Goal: Information Seeking & Learning: Learn about a topic

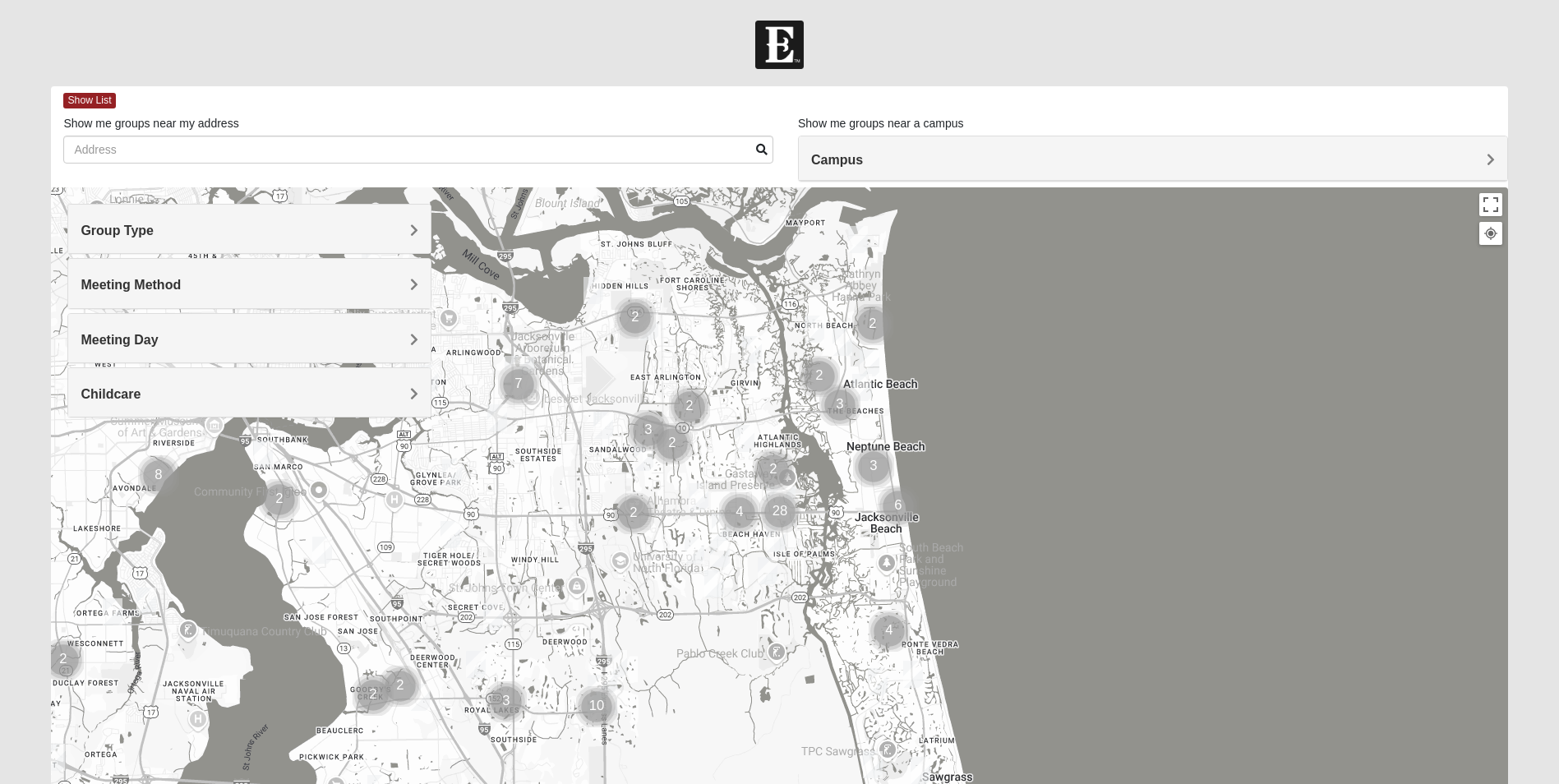
click at [303, 231] on h4 "Group Type" at bounding box center [250, 230] width 337 height 15
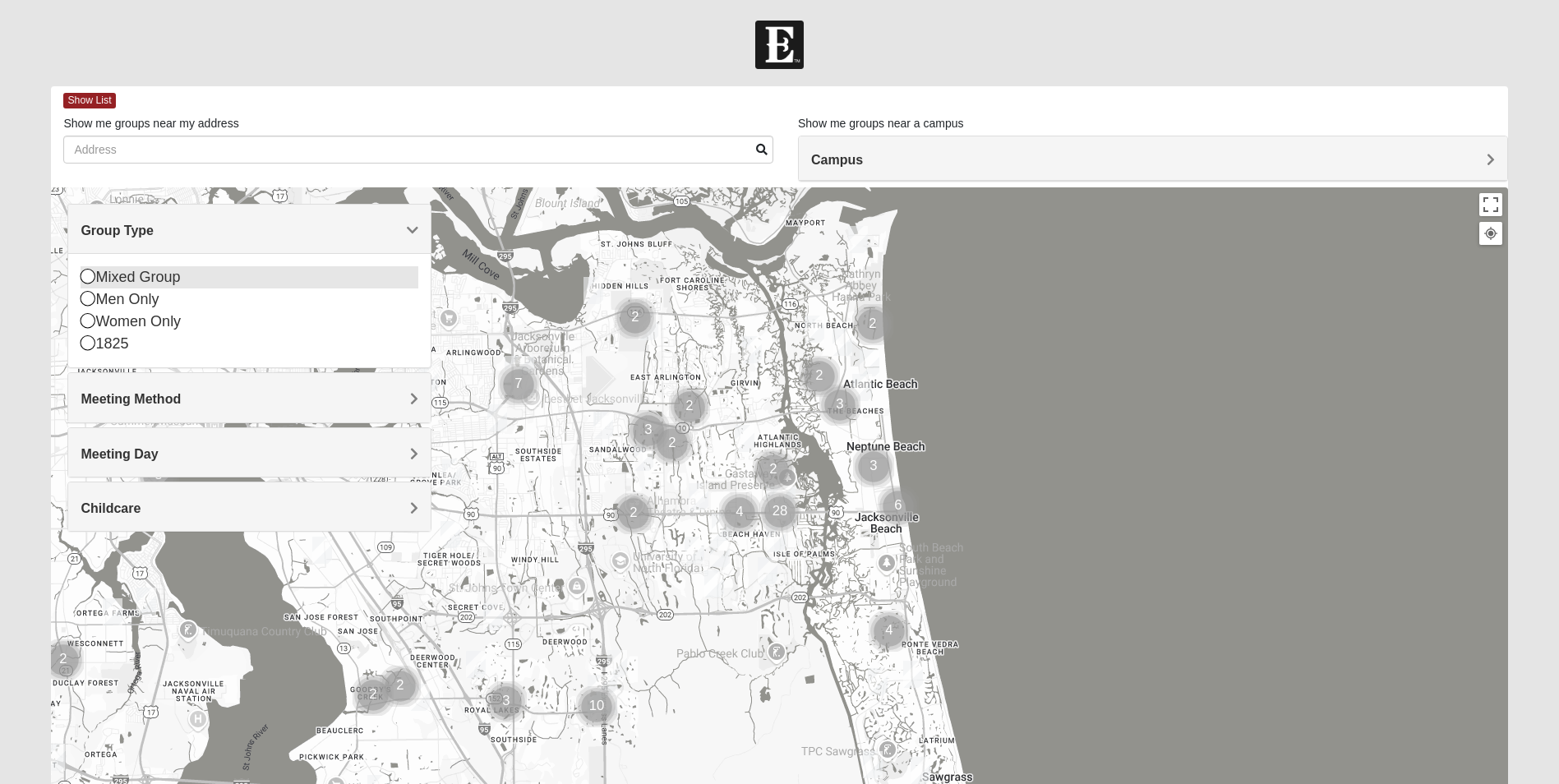
click at [182, 278] on div "Mixed Group" at bounding box center [250, 277] width 337 height 22
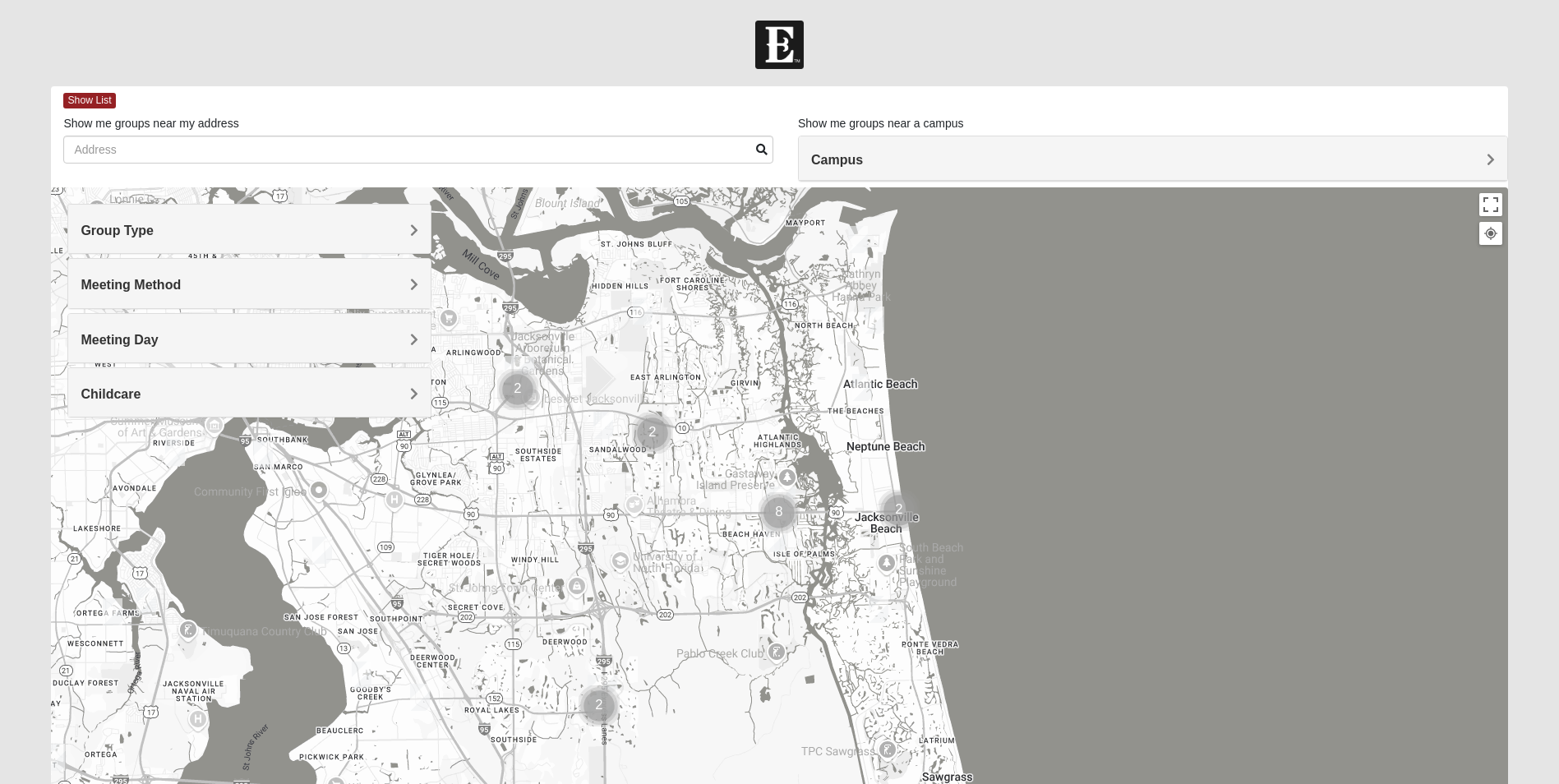
click at [346, 280] on h4 "Meeting Method" at bounding box center [250, 284] width 337 height 15
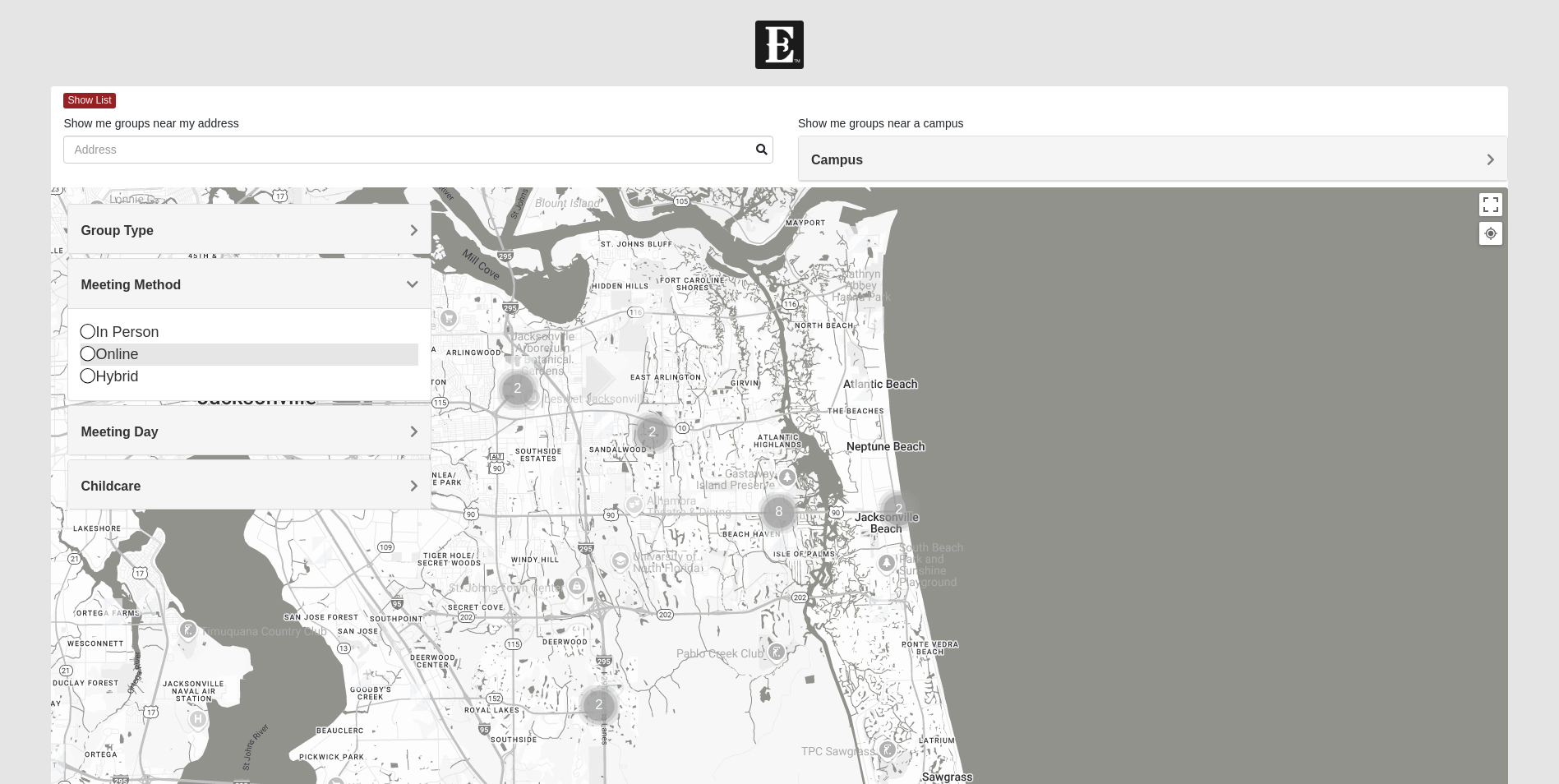
click at [208, 355] on div "Online" at bounding box center [250, 354] width 337 height 22
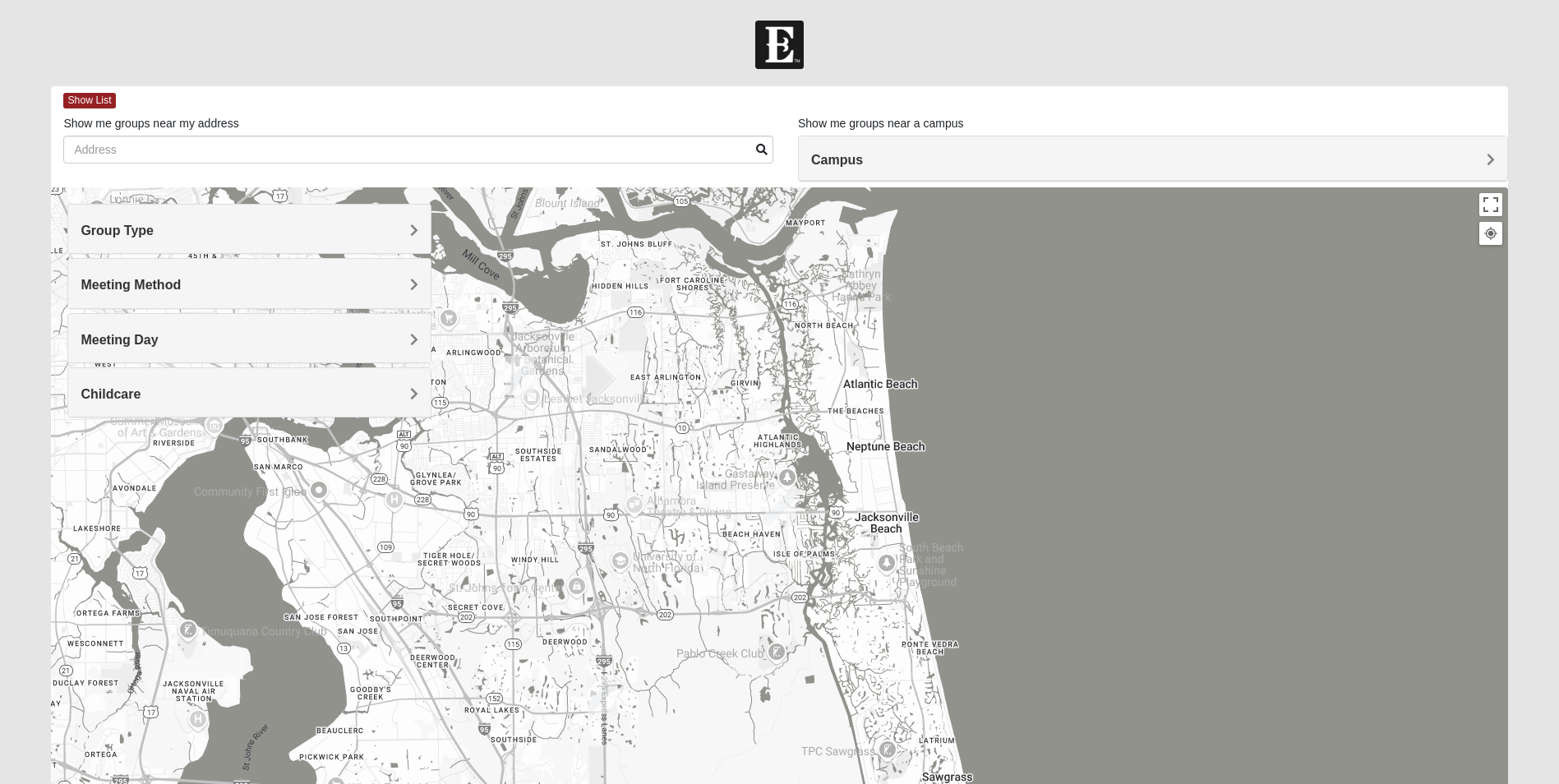
click at [365, 343] on h4 "Meeting Day" at bounding box center [250, 339] width 337 height 15
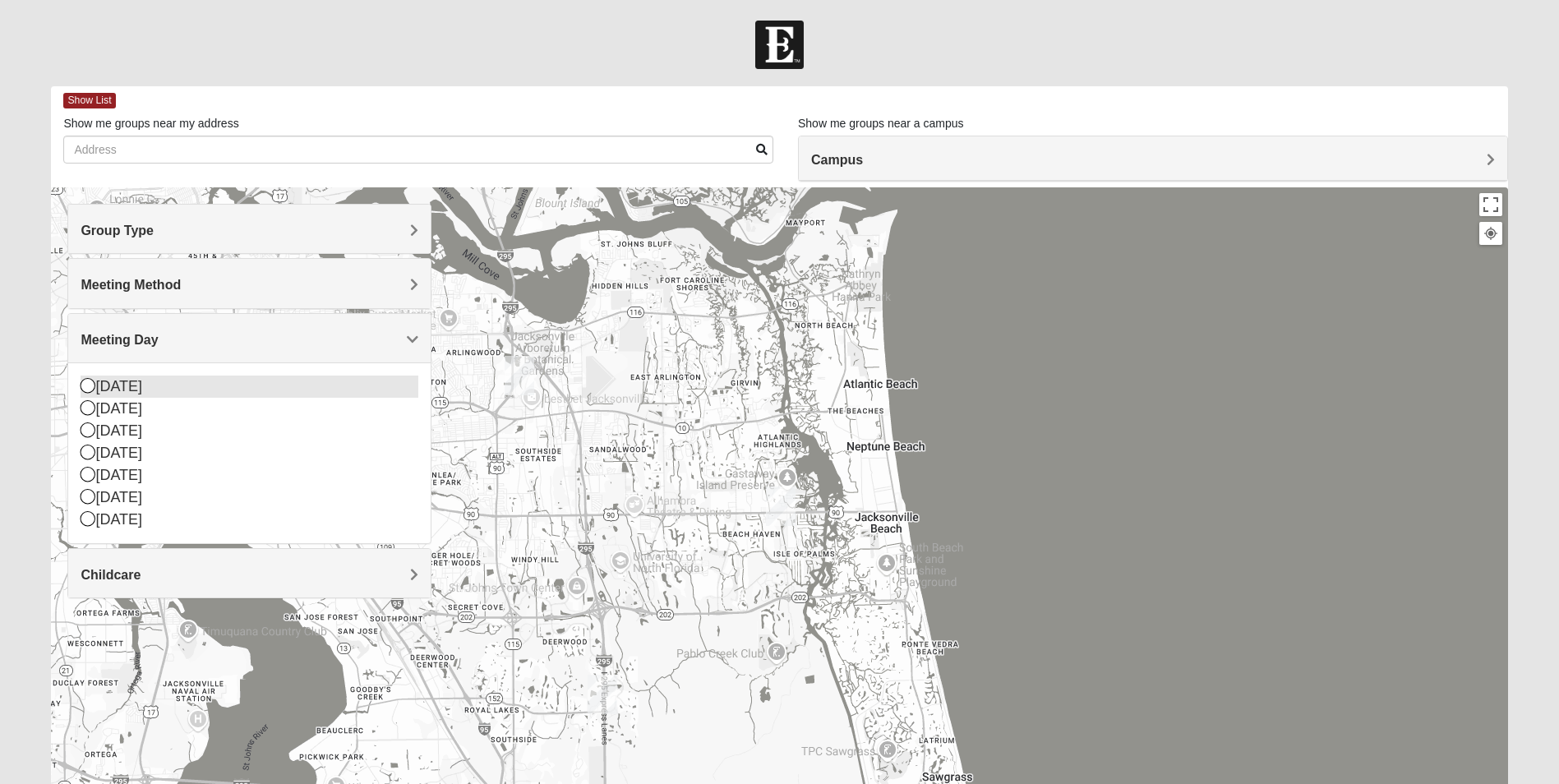
click at [88, 388] on icon at bounding box center [88, 385] width 14 height 14
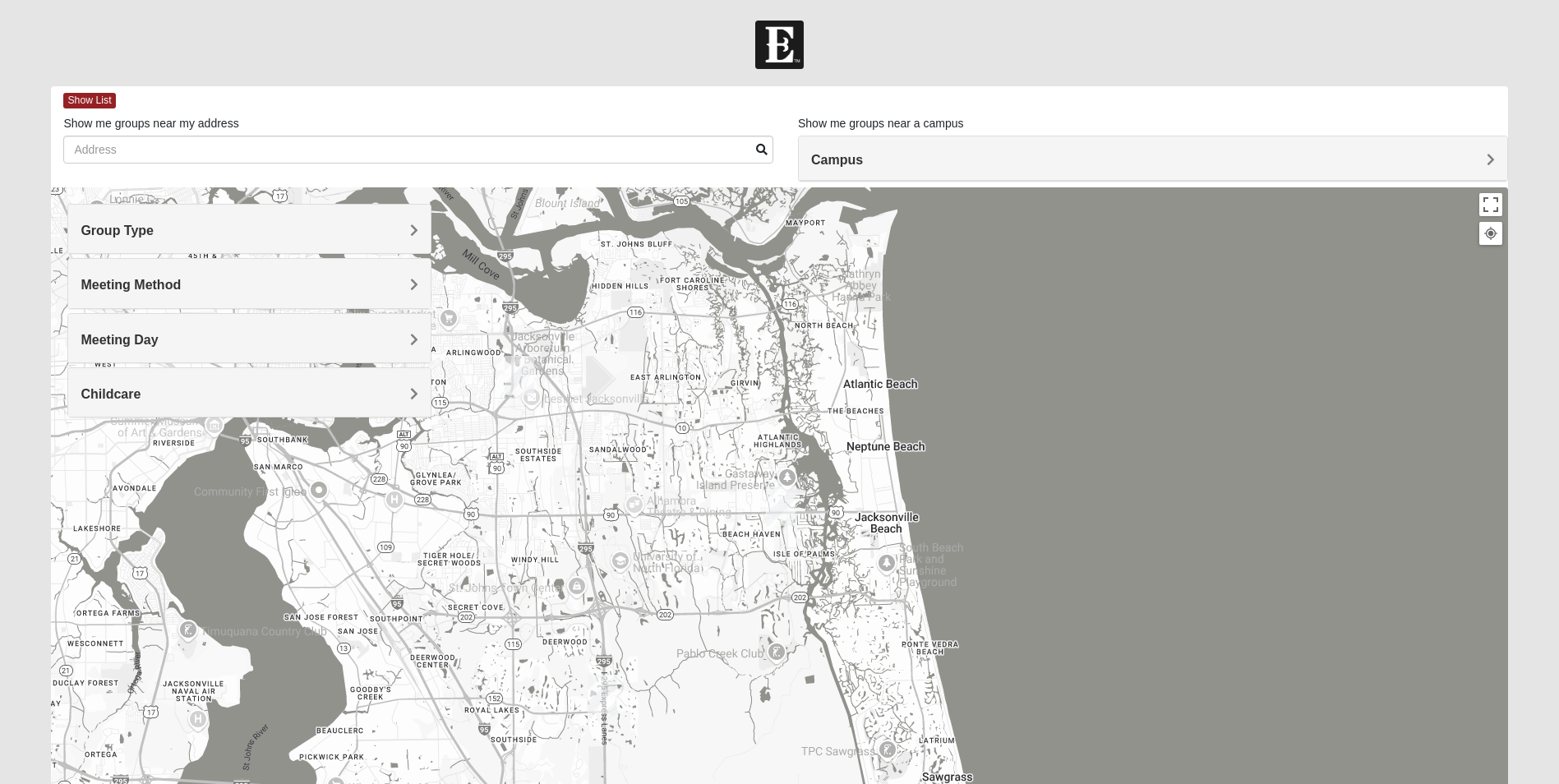
click at [390, 343] on h4 "Meeting Day" at bounding box center [250, 339] width 337 height 15
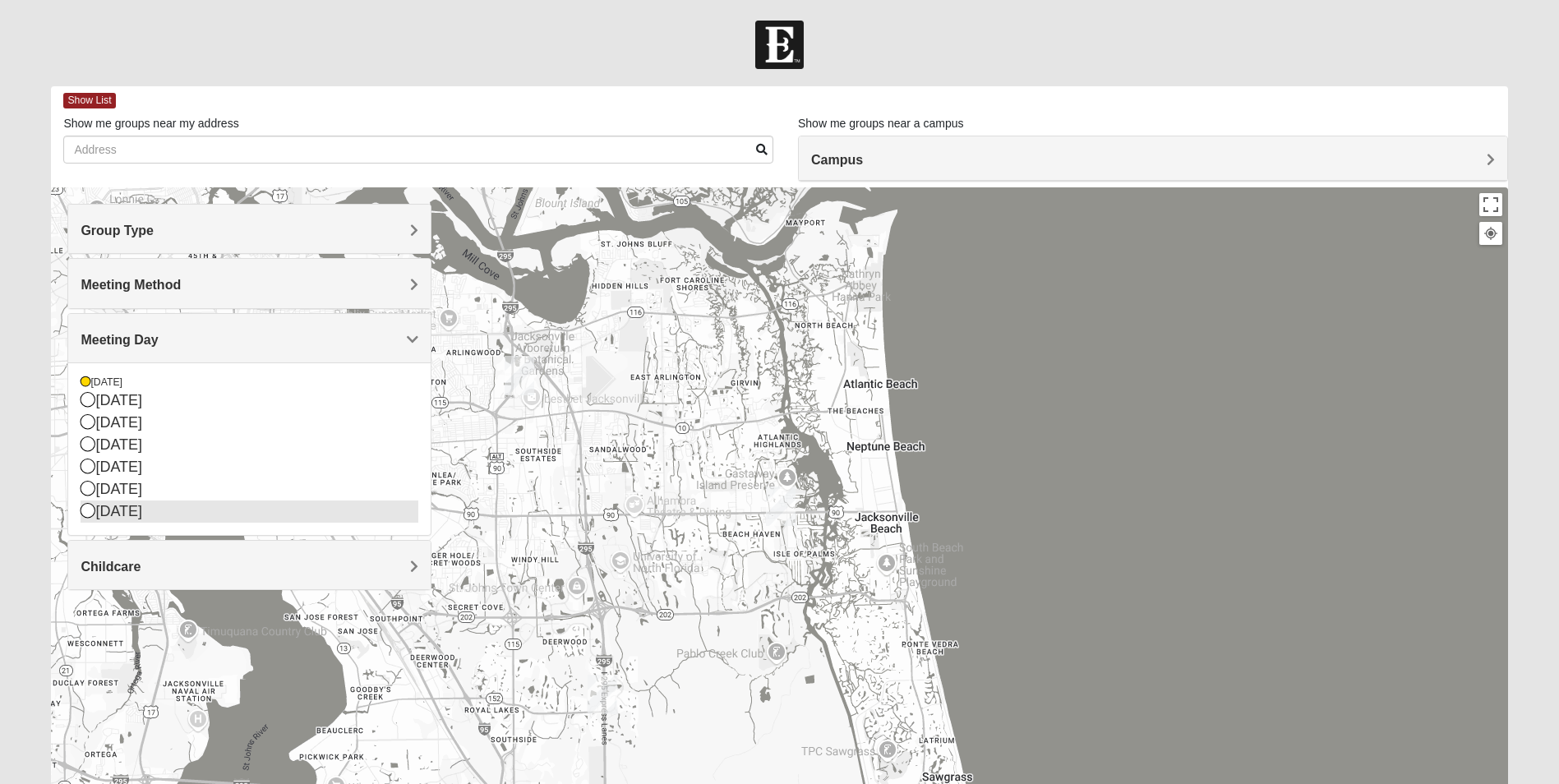
click at [102, 508] on div "[DATE]" at bounding box center [250, 511] width 337 height 22
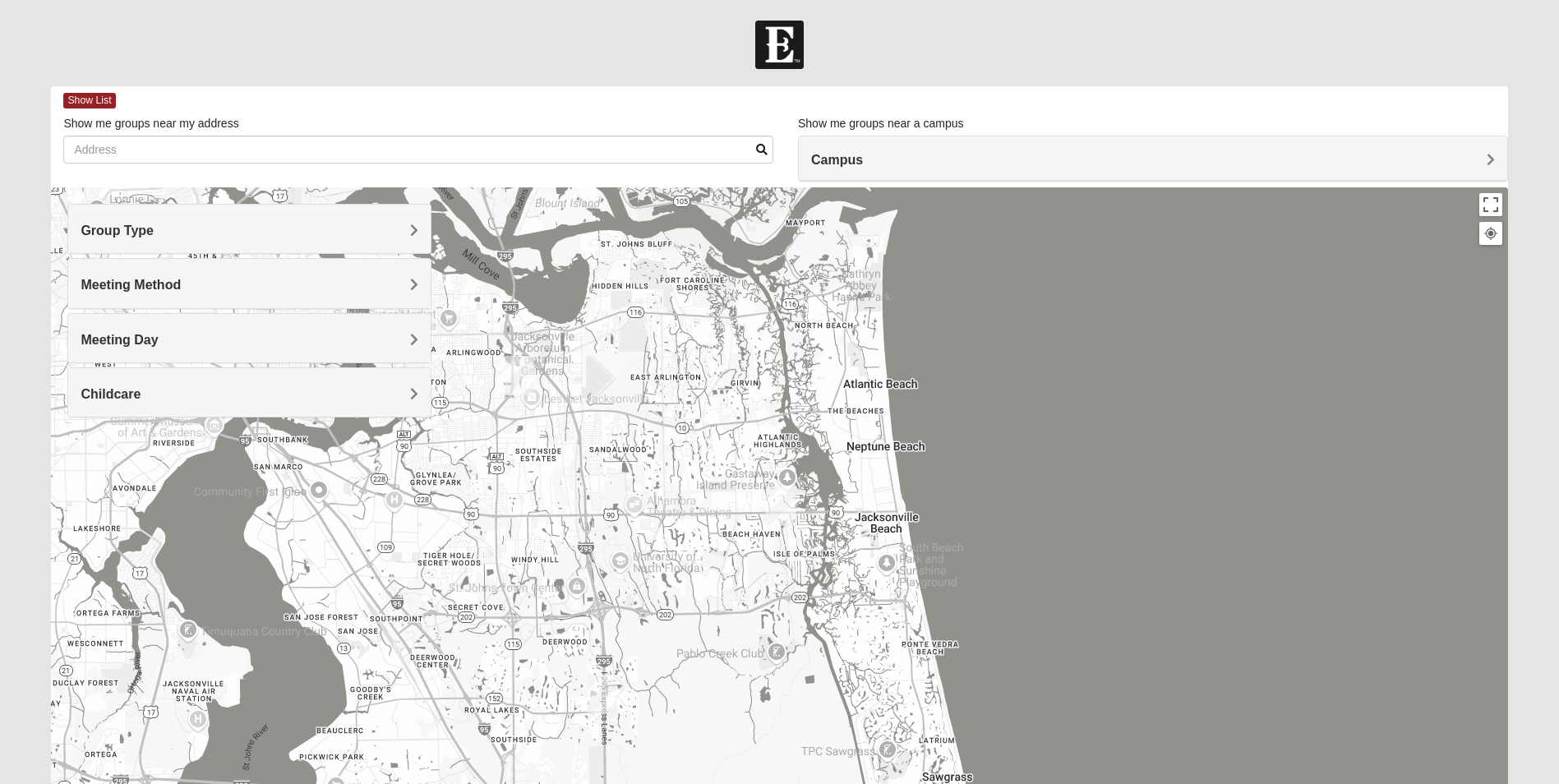
click at [418, 404] on div "Childcare" at bounding box center [250, 392] width 363 height 48
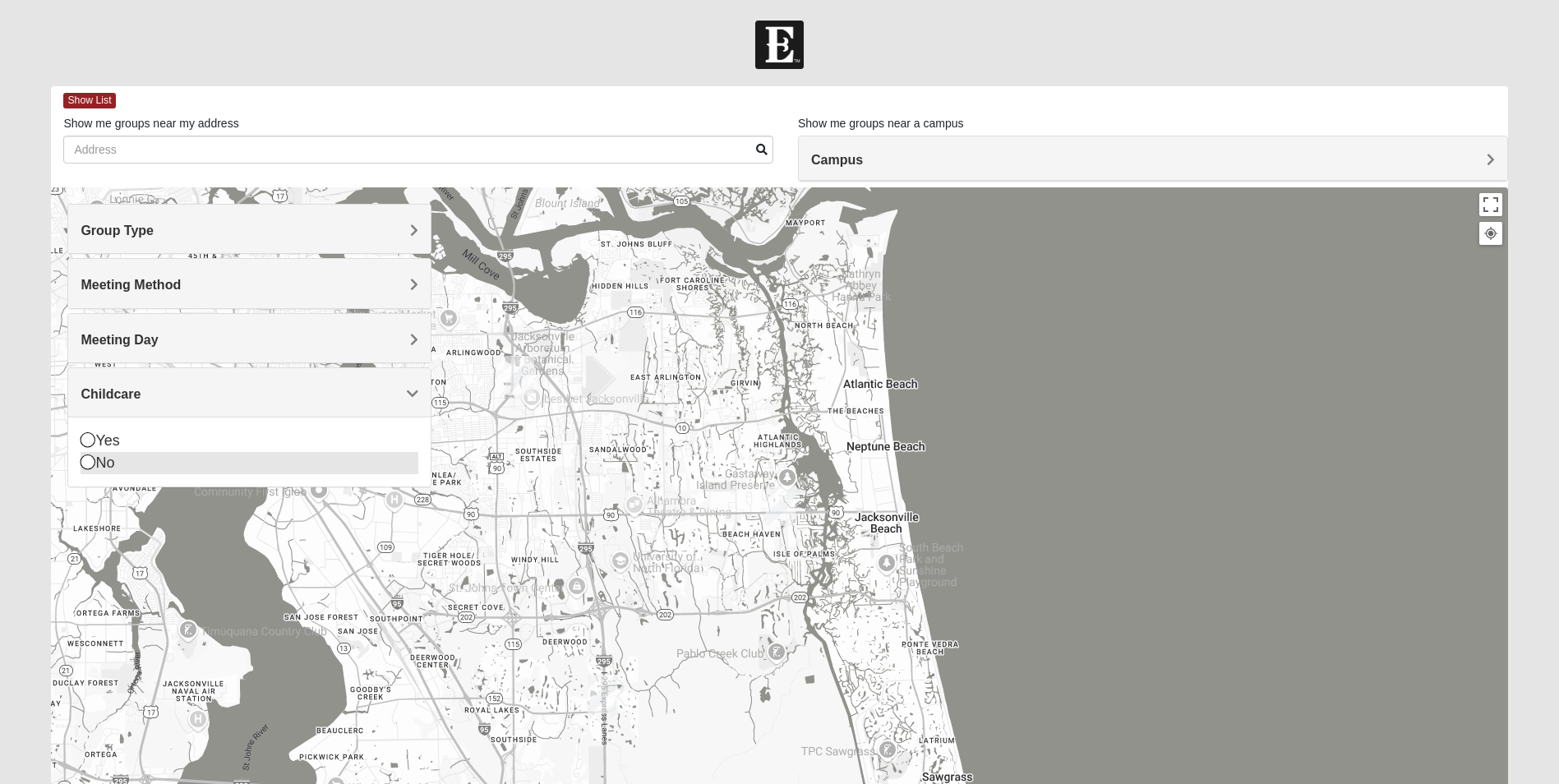
click at [251, 460] on div "No" at bounding box center [250, 463] width 337 height 22
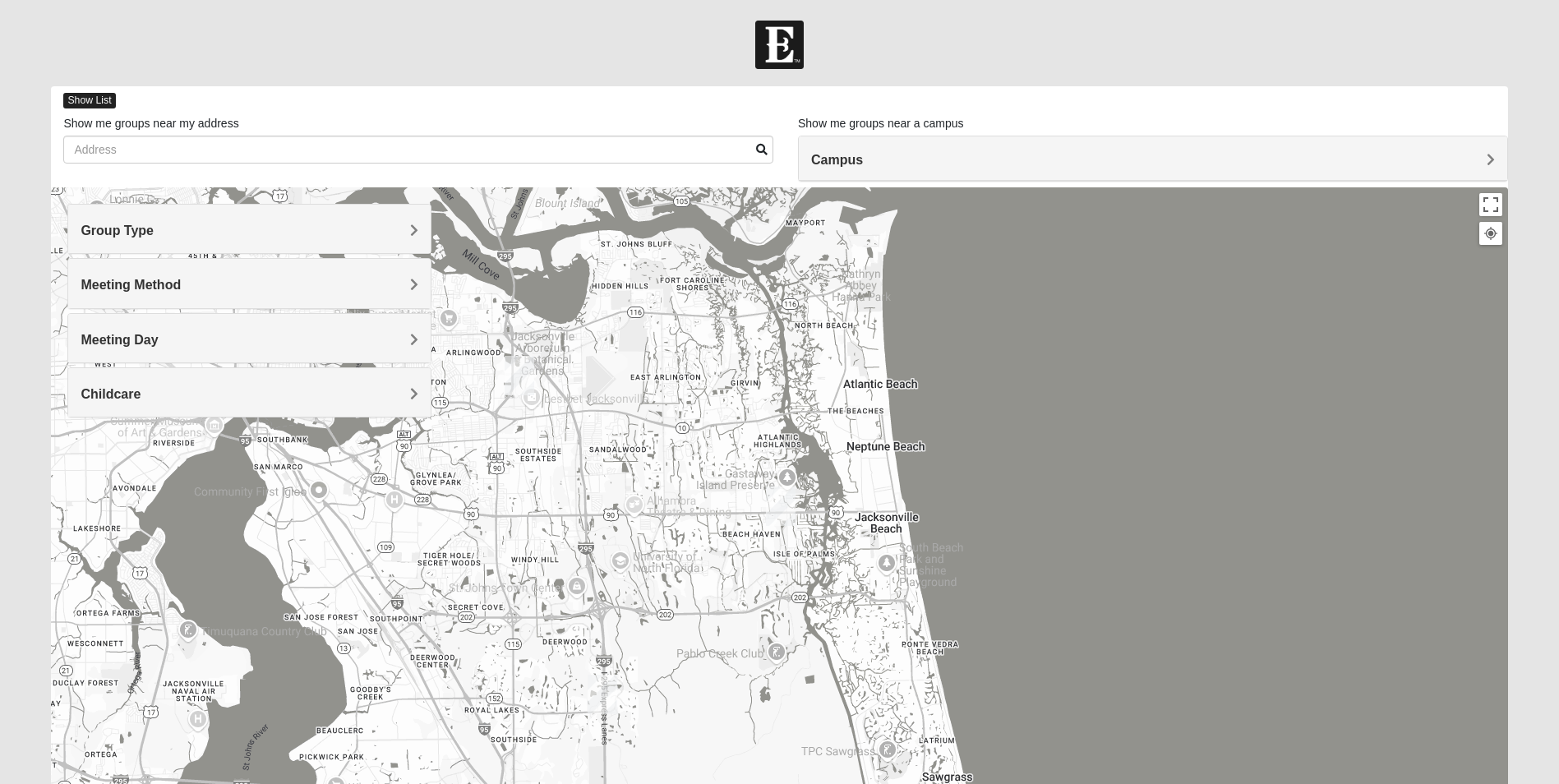
click at [76, 99] on span "Show List" at bounding box center [90, 100] width 52 height 15
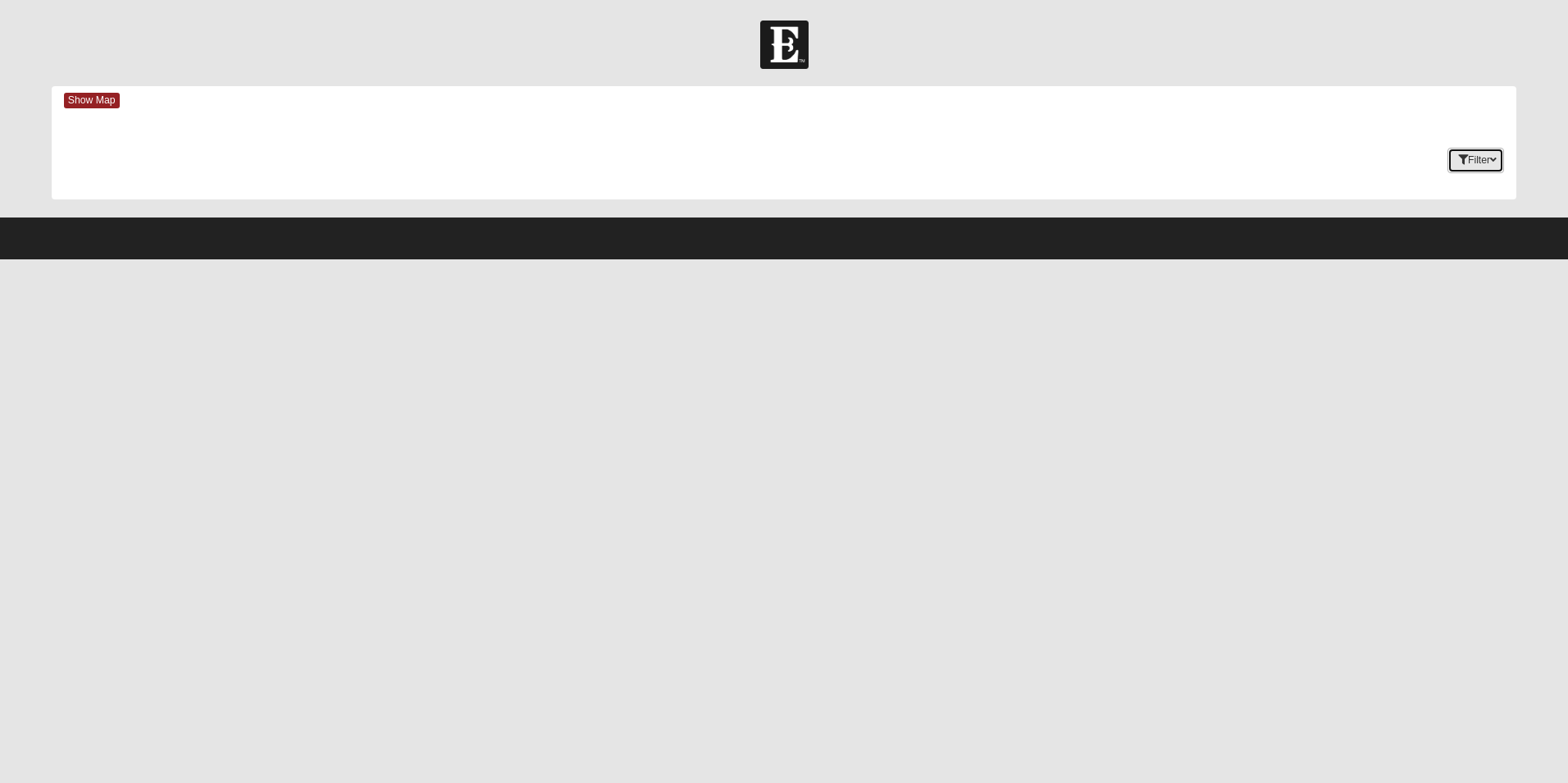
click at [1491, 159] on icon "button" at bounding box center [1493, 159] width 6 height 10
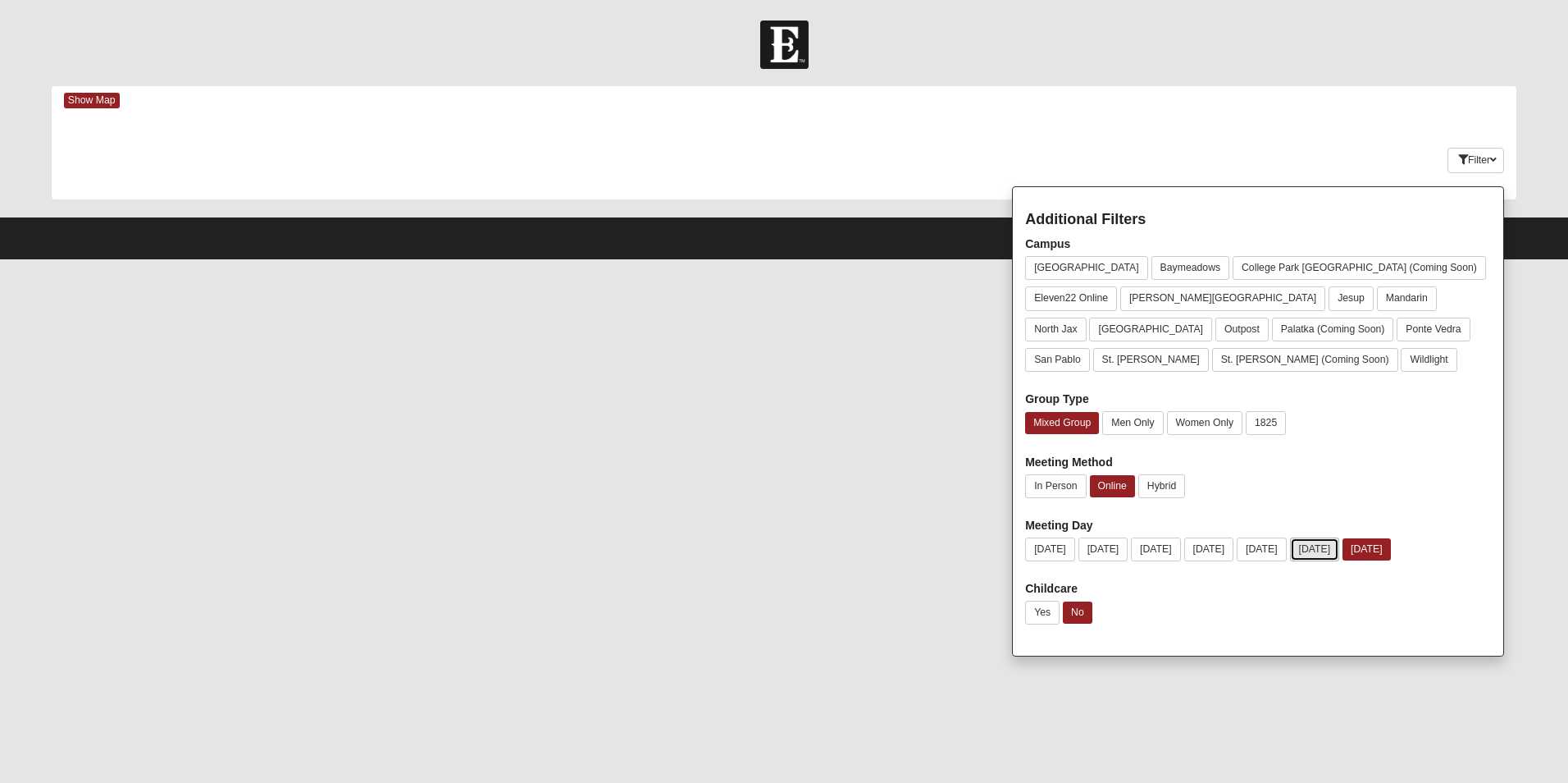
click at [1341, 548] on button "[DATE]" at bounding box center [1315, 549] width 50 height 24
click at [1260, 259] on html "Log In Find A Group Error Show Map Loading Groups" at bounding box center [784, 129] width 1568 height 259
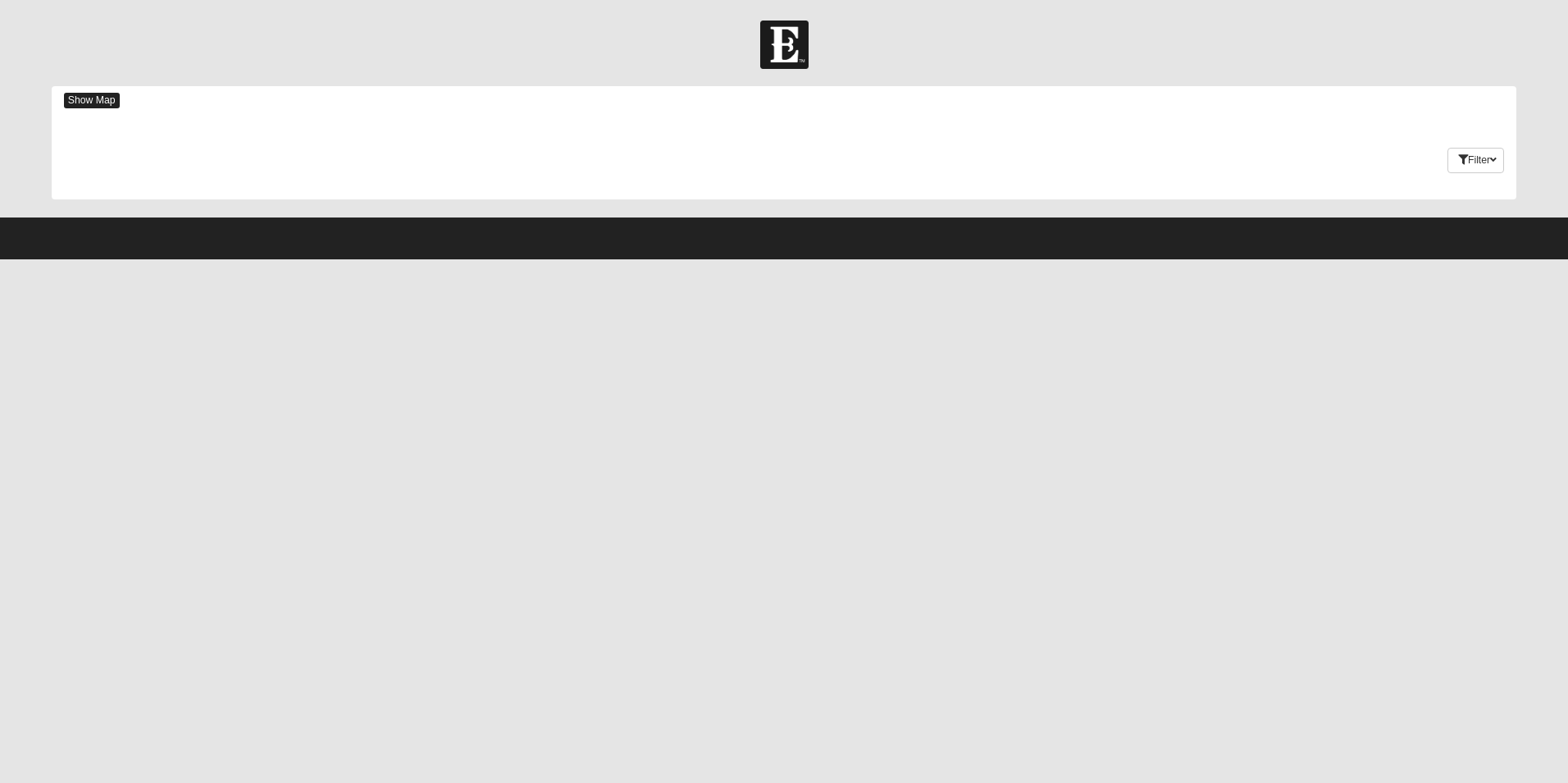
click at [106, 99] on span "Show Map" at bounding box center [91, 99] width 56 height 15
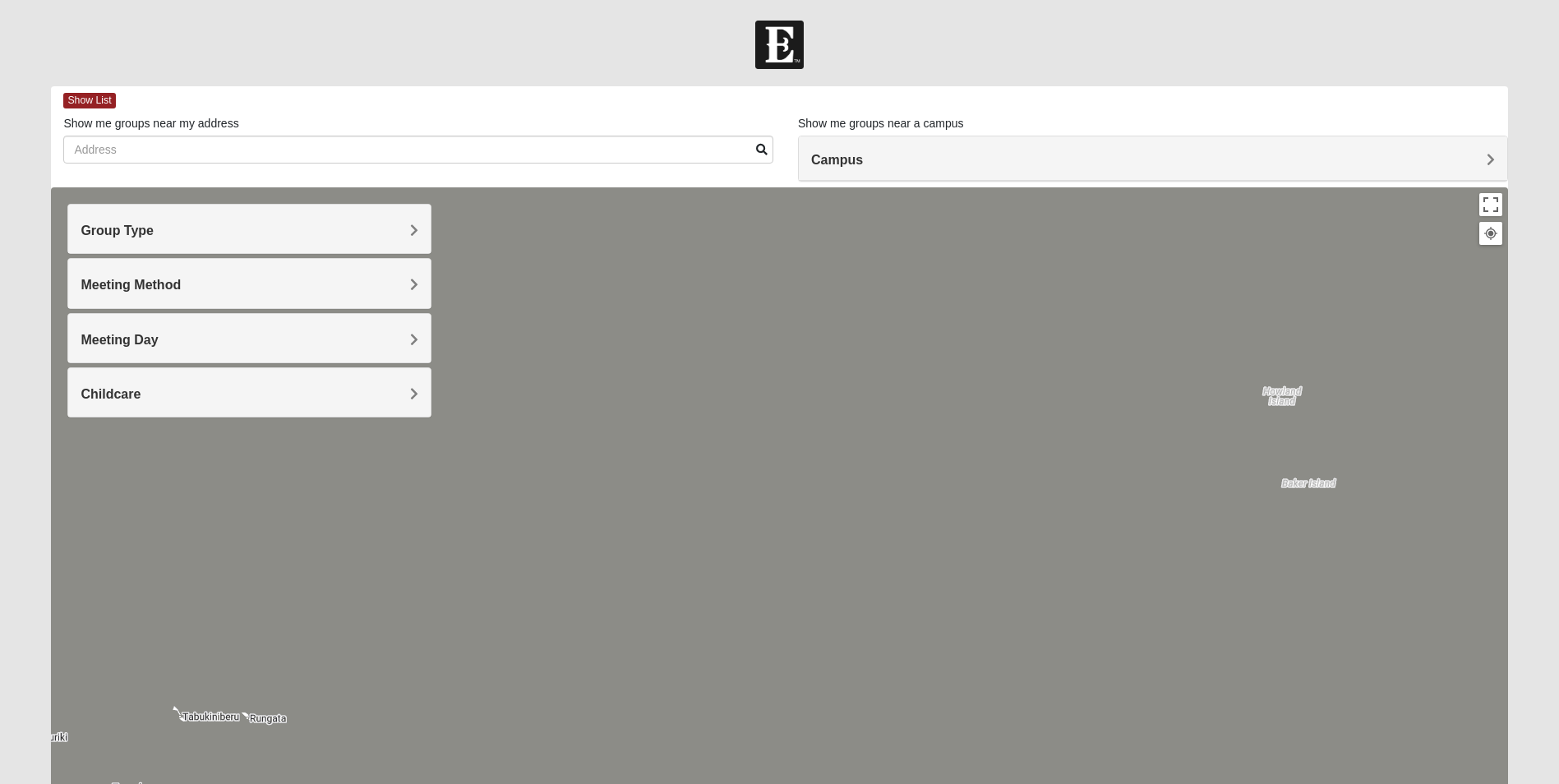
click at [371, 223] on h4 "Group Type" at bounding box center [250, 230] width 337 height 15
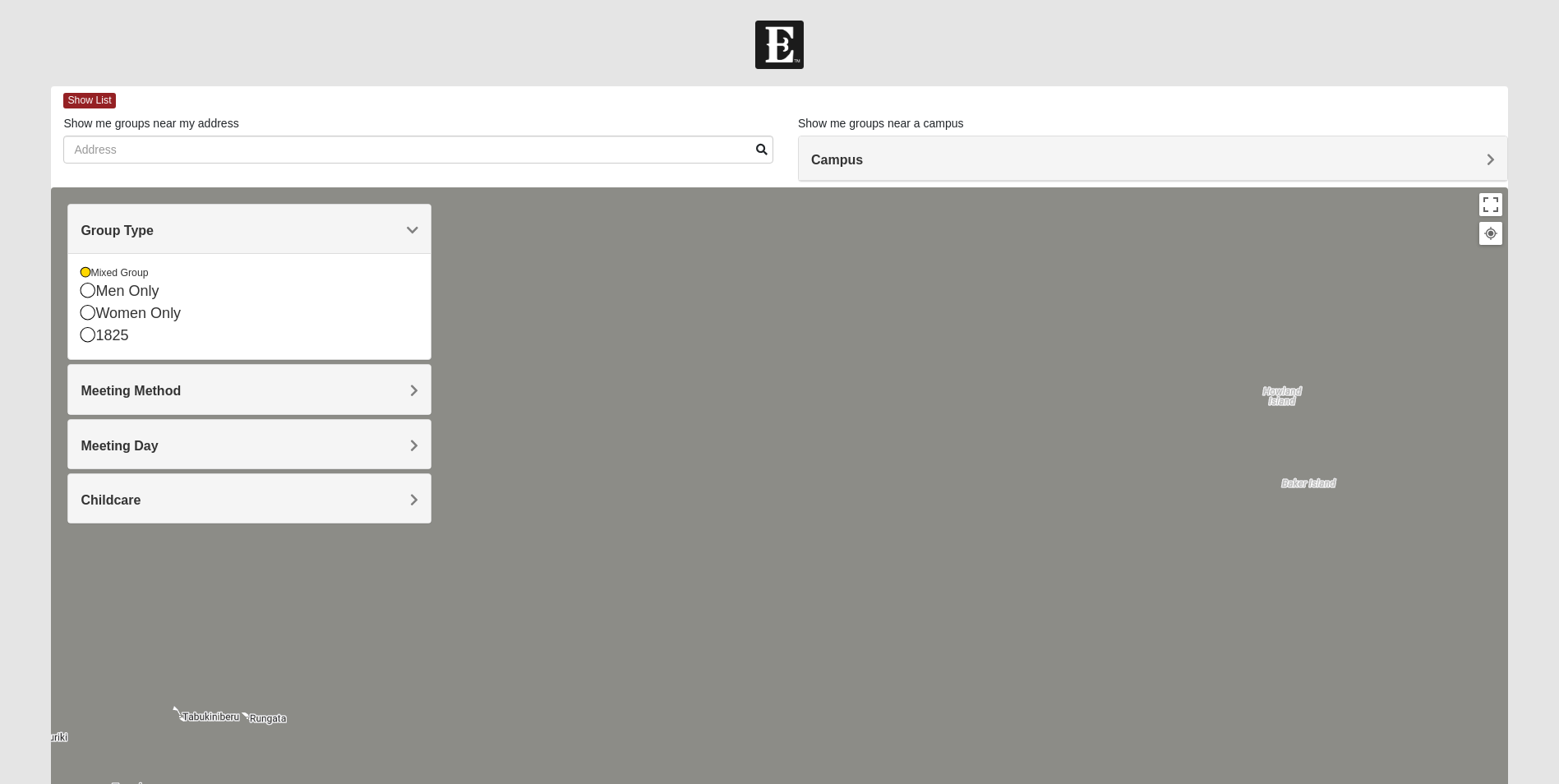
click at [371, 223] on h4 "Group Type" at bounding box center [250, 230] width 337 height 15
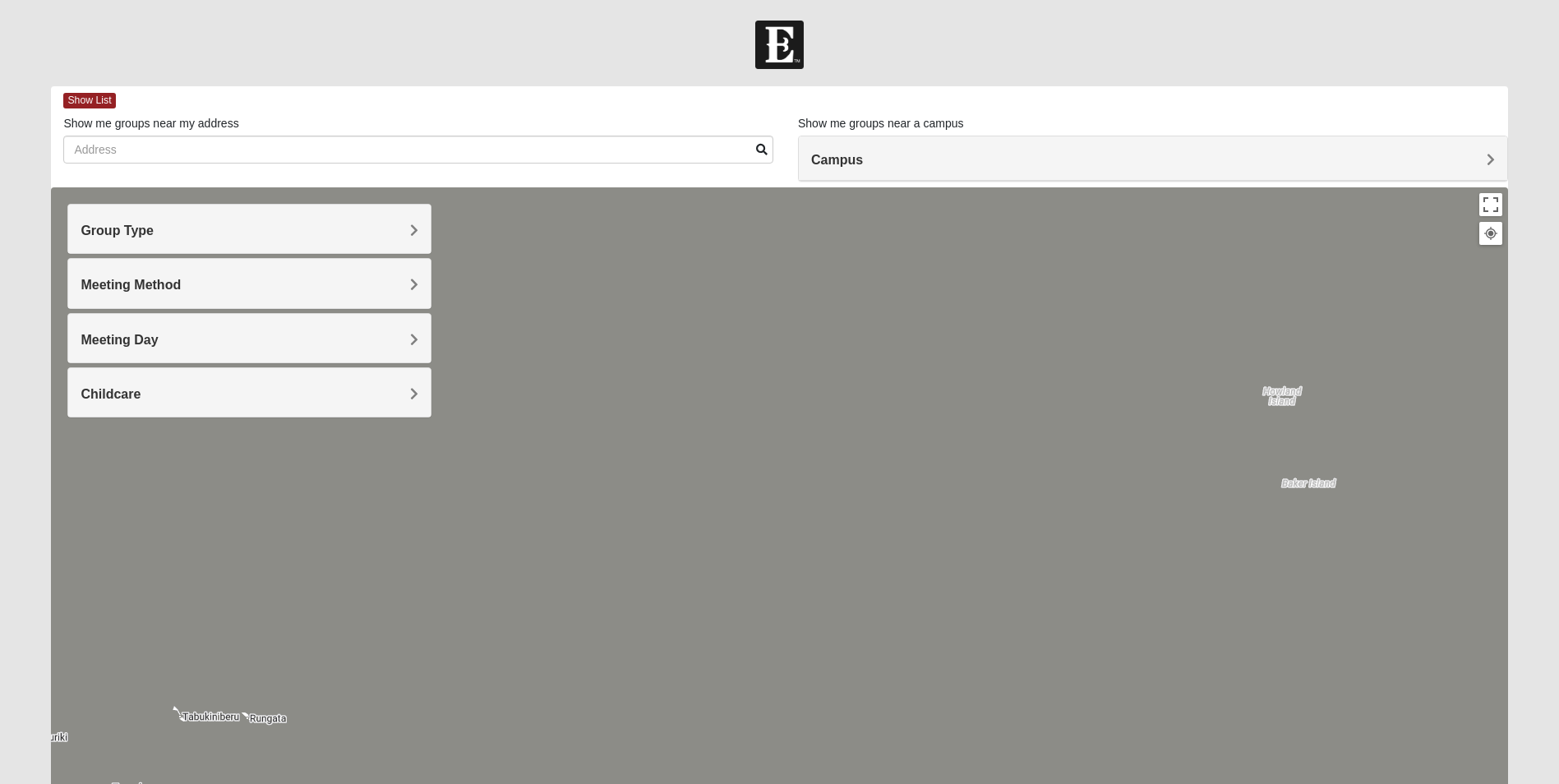
click at [370, 278] on h4 "Meeting Method" at bounding box center [250, 284] width 337 height 15
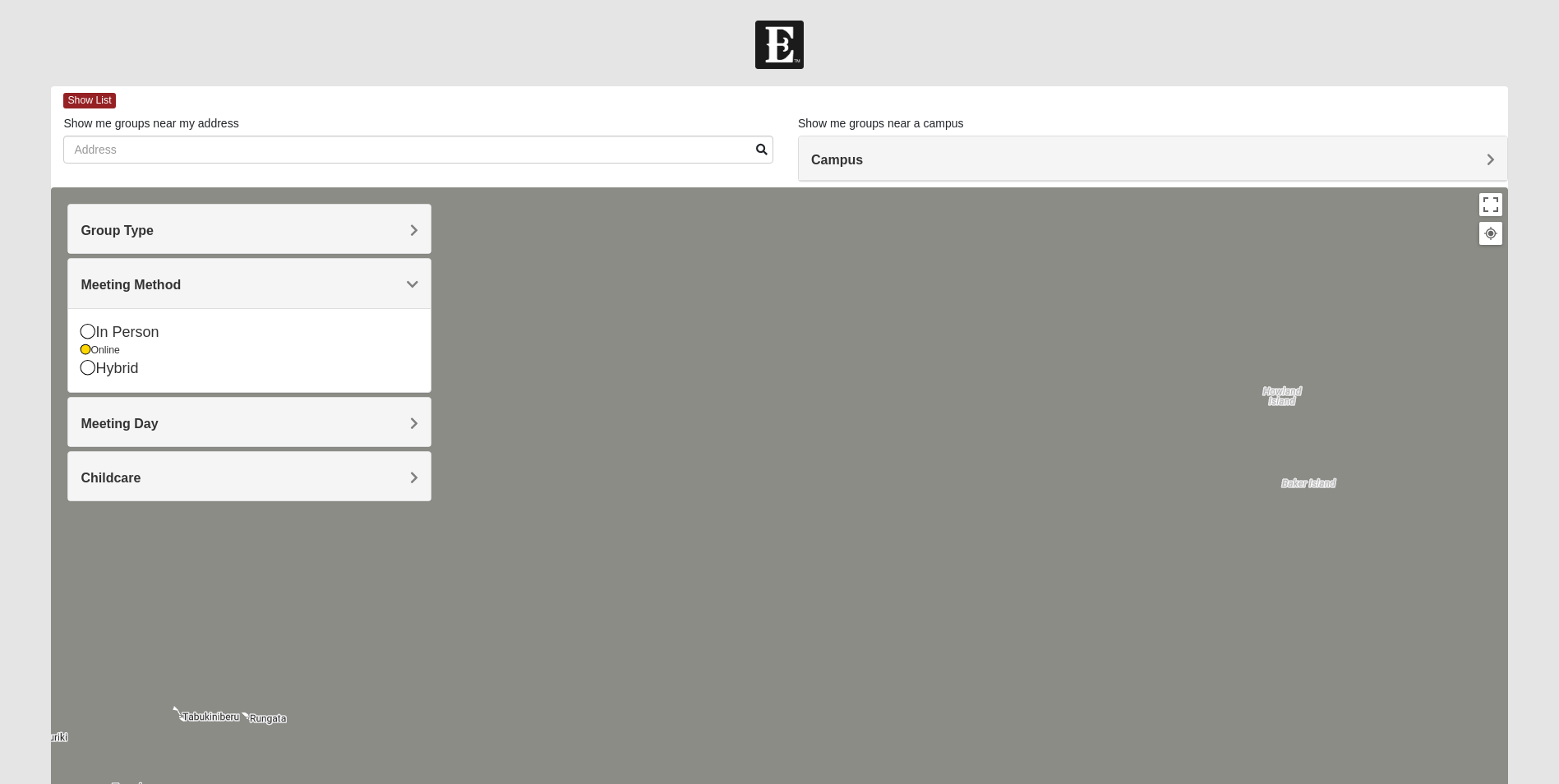
click at [370, 278] on h4 "Meeting Method" at bounding box center [250, 284] width 337 height 15
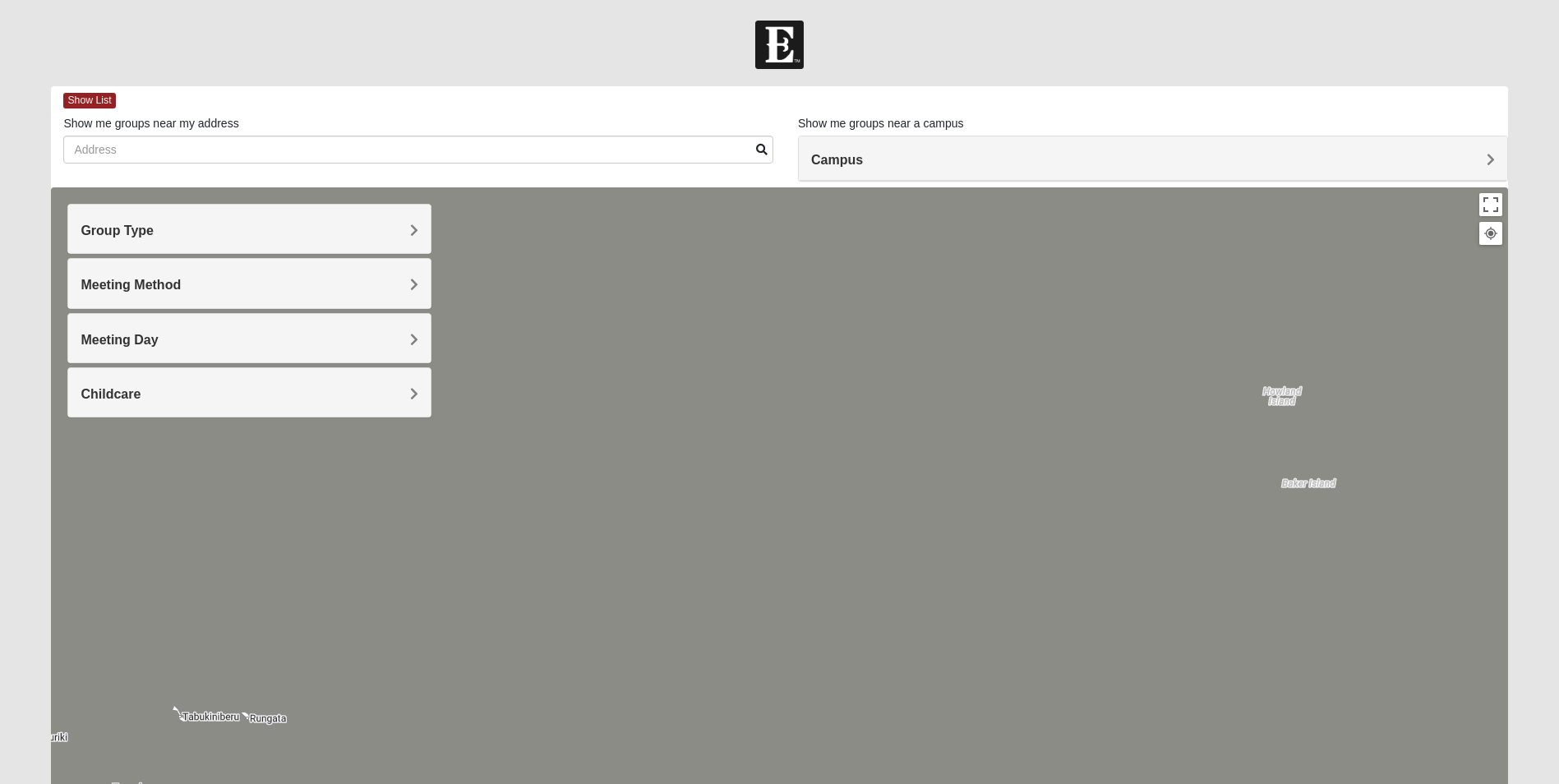
click at [369, 335] on h4 "Meeting Day" at bounding box center [250, 339] width 337 height 15
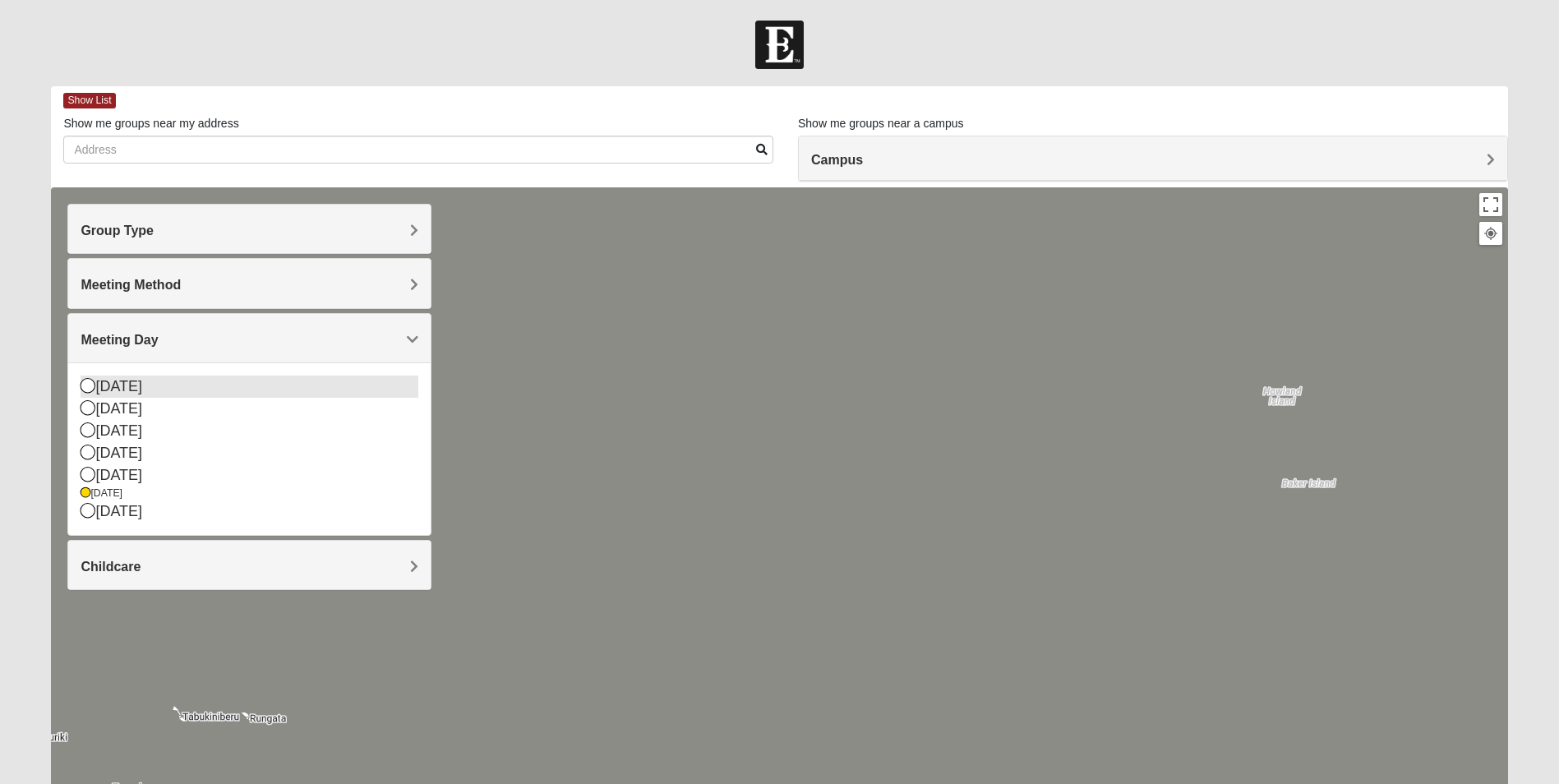
click at [89, 388] on icon at bounding box center [88, 385] width 14 height 14
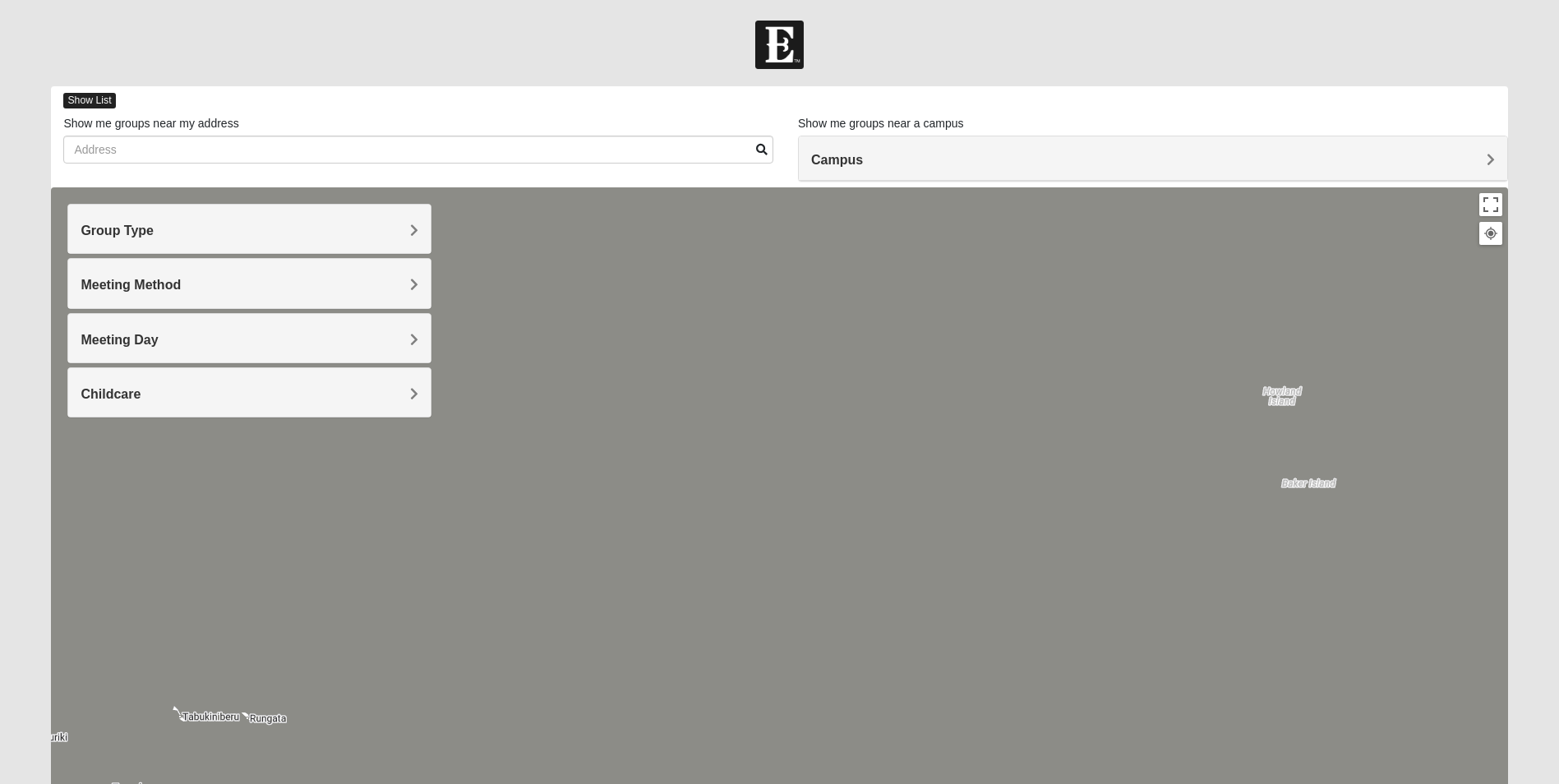
click at [83, 95] on span "Show List" at bounding box center [90, 100] width 52 height 15
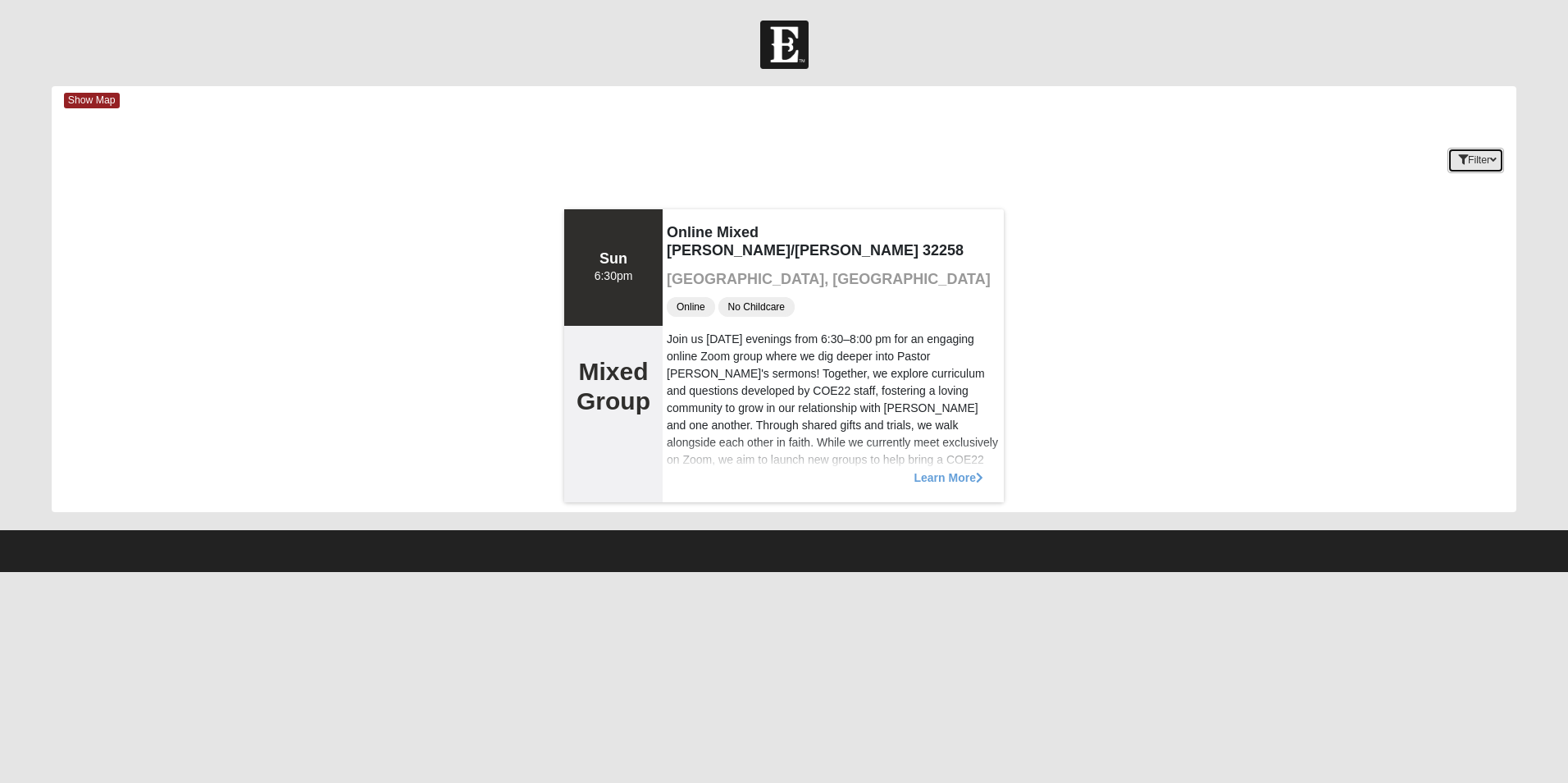
click at [1494, 168] on button "Filter" at bounding box center [1476, 160] width 56 height 25
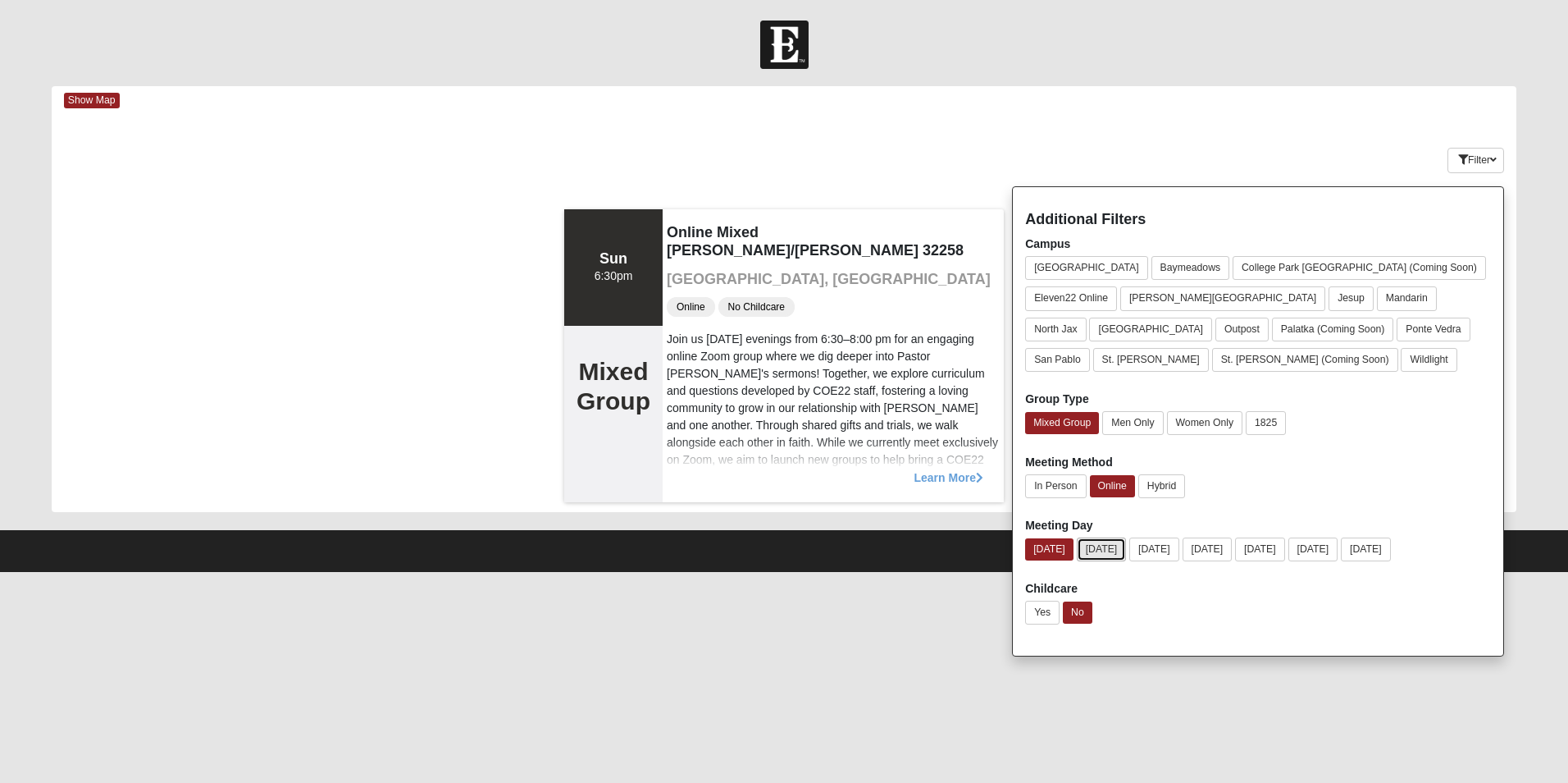
click at [1108, 544] on button "[DATE]" at bounding box center [1102, 549] width 50 height 24
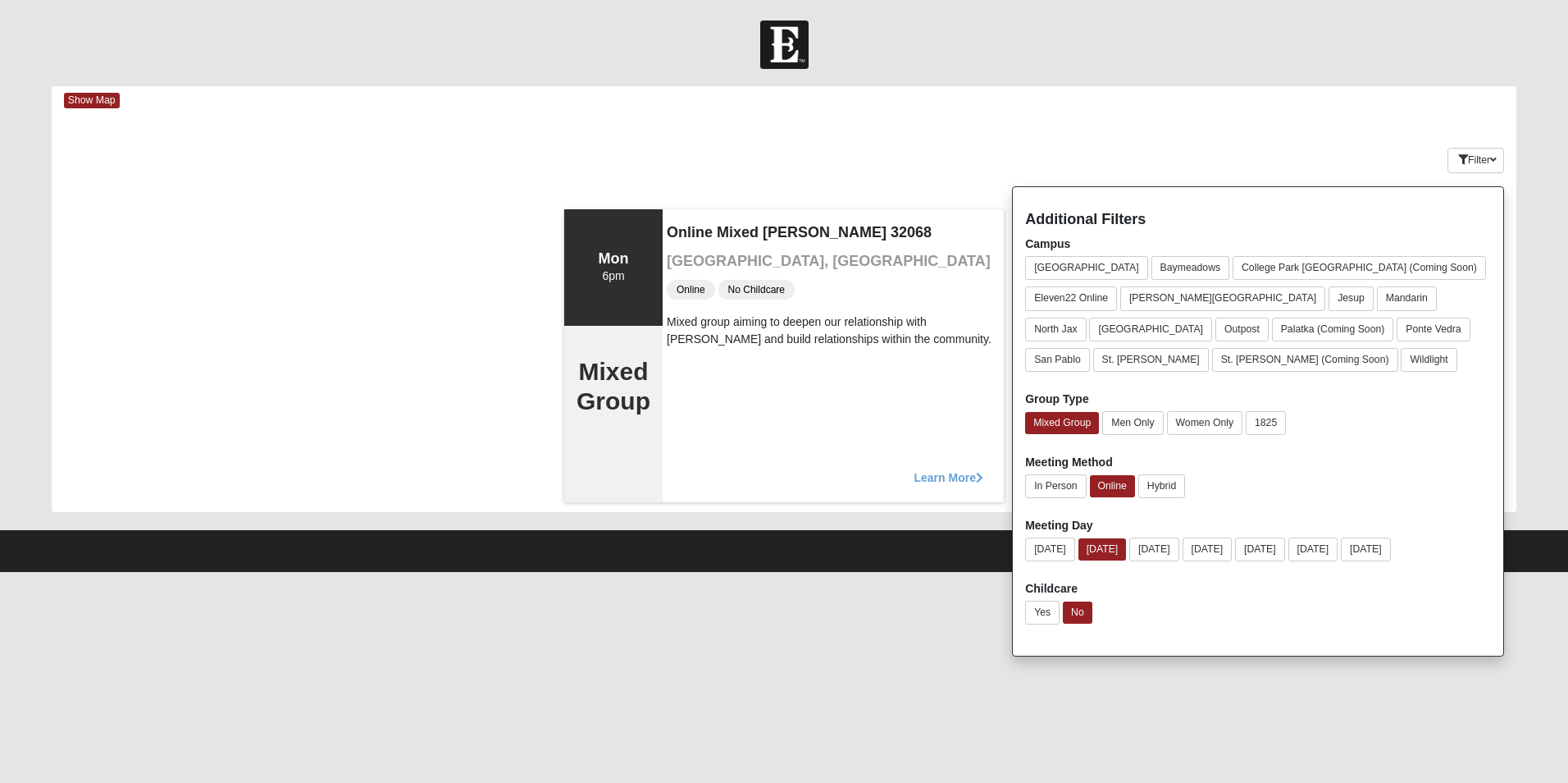
click at [1336, 163] on div "Filter Additional Filters Campus Arlington Baymeadows College Park Orlando (Com…" at bounding box center [1394, 157] width 244 height 60
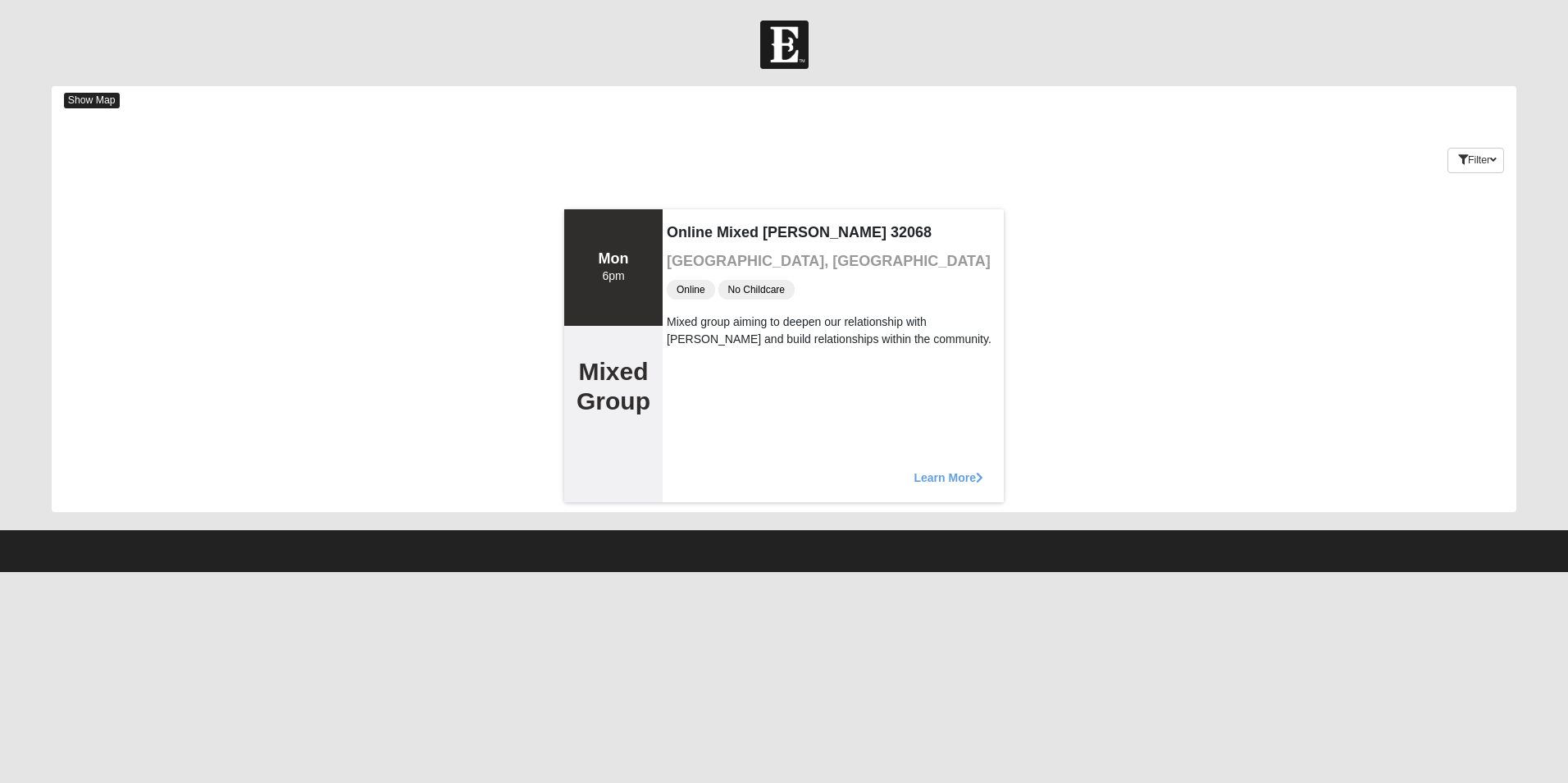
click at [90, 105] on span "Show Map" at bounding box center [91, 99] width 56 height 15
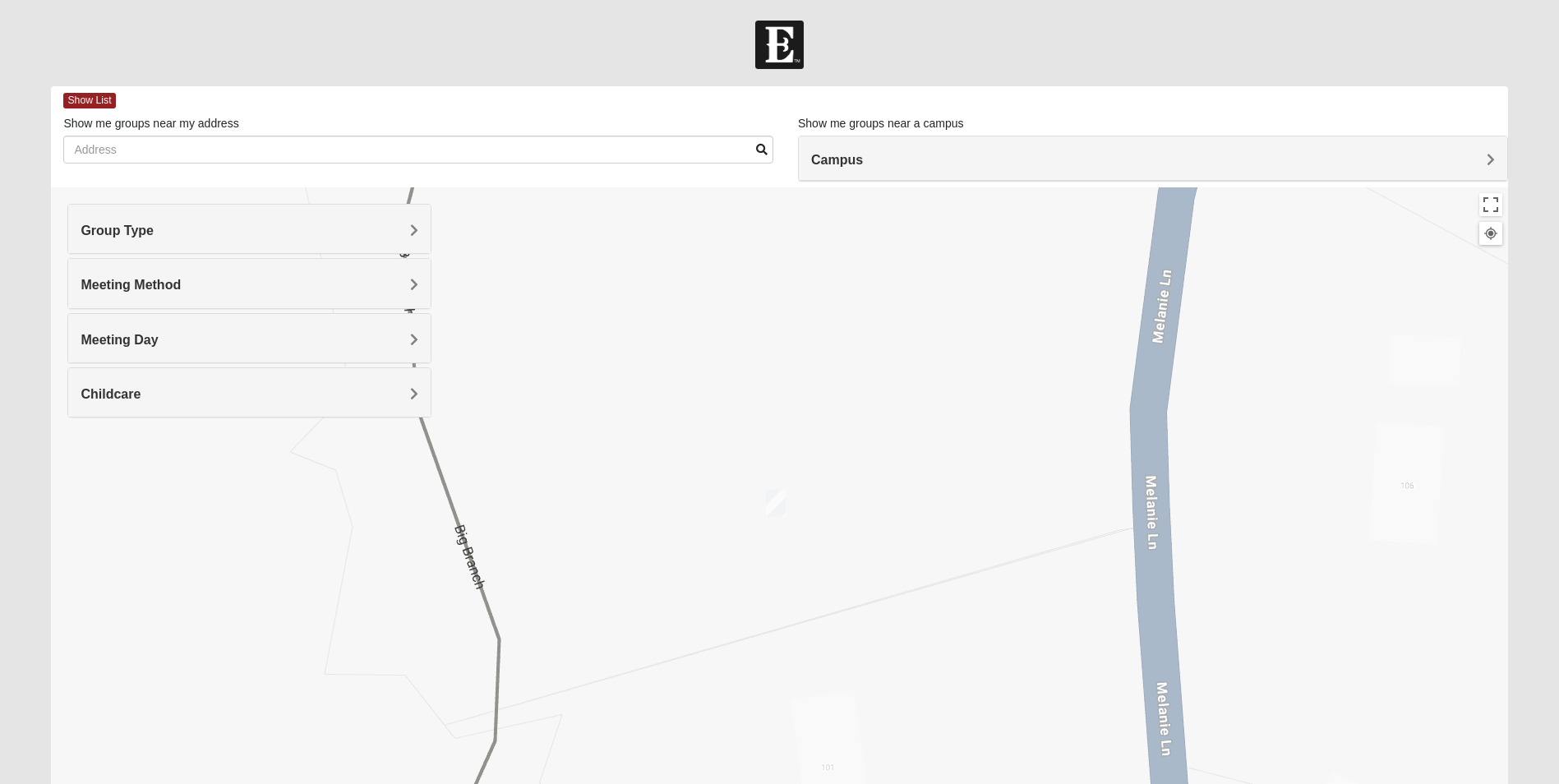
click at [250, 352] on div "Meeting Day" at bounding box center [250, 338] width 363 height 48
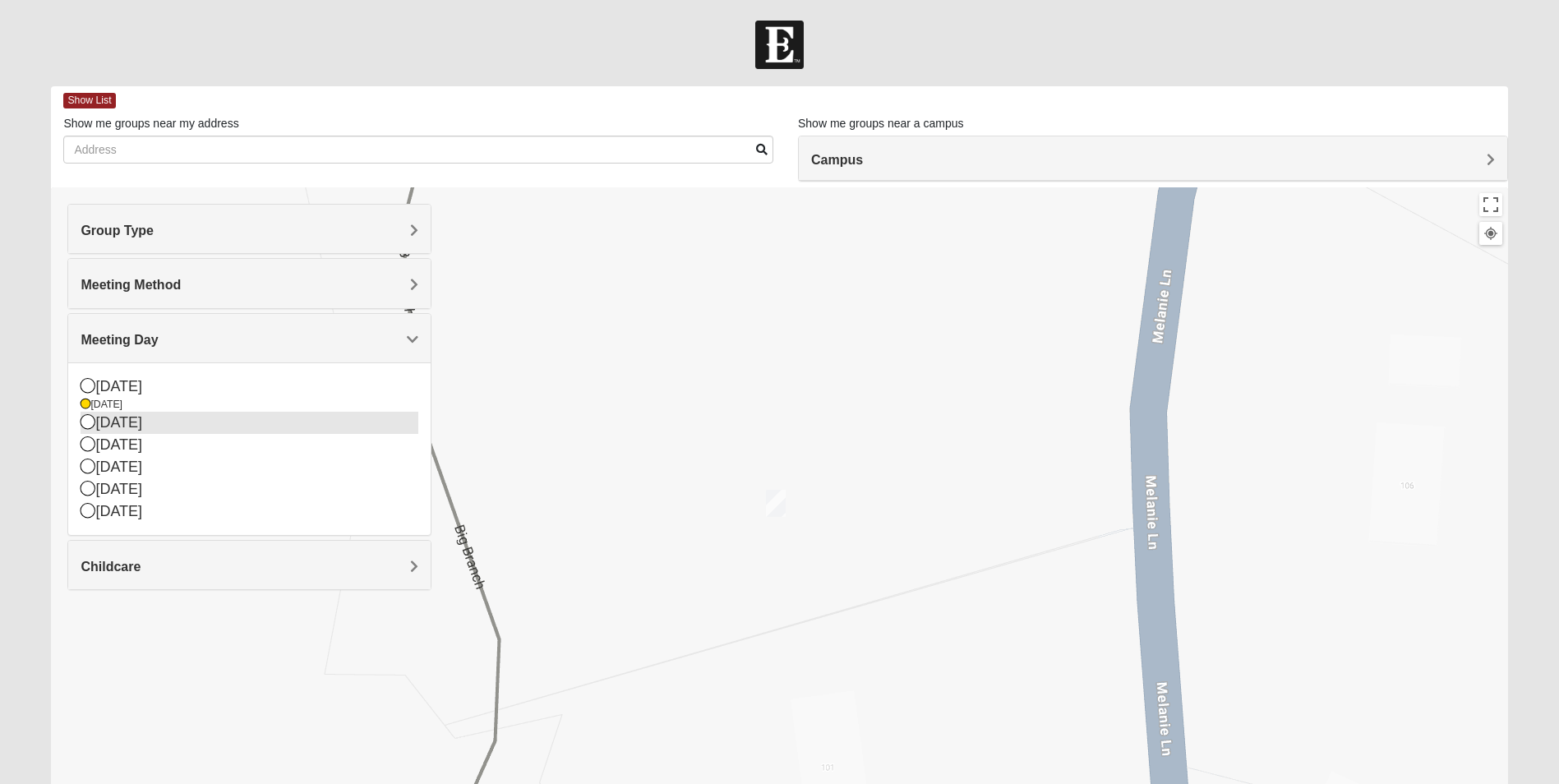
click at [114, 422] on div "[DATE]" at bounding box center [250, 422] width 337 height 22
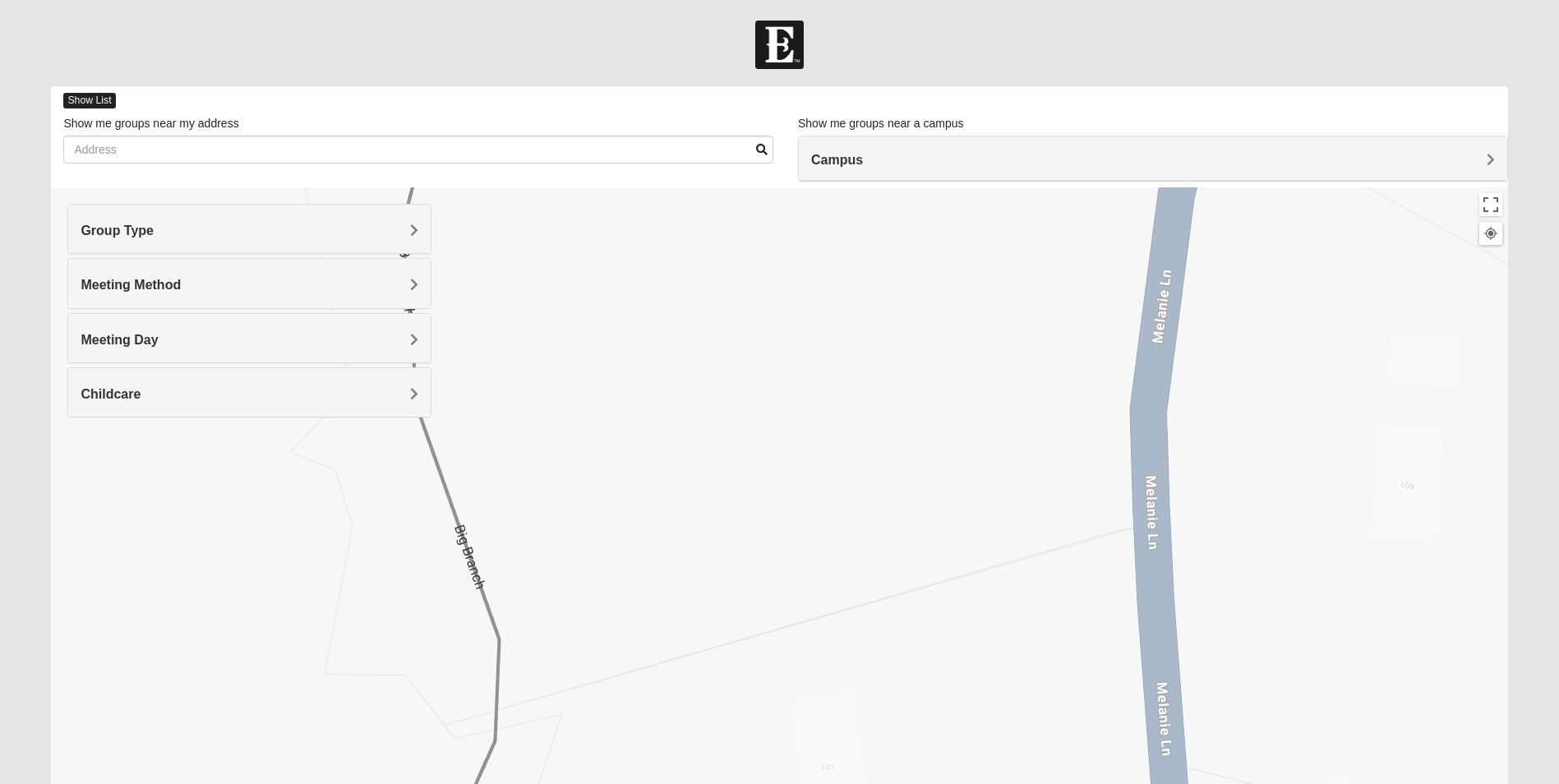
click at [76, 95] on span "Show List" at bounding box center [90, 100] width 52 height 15
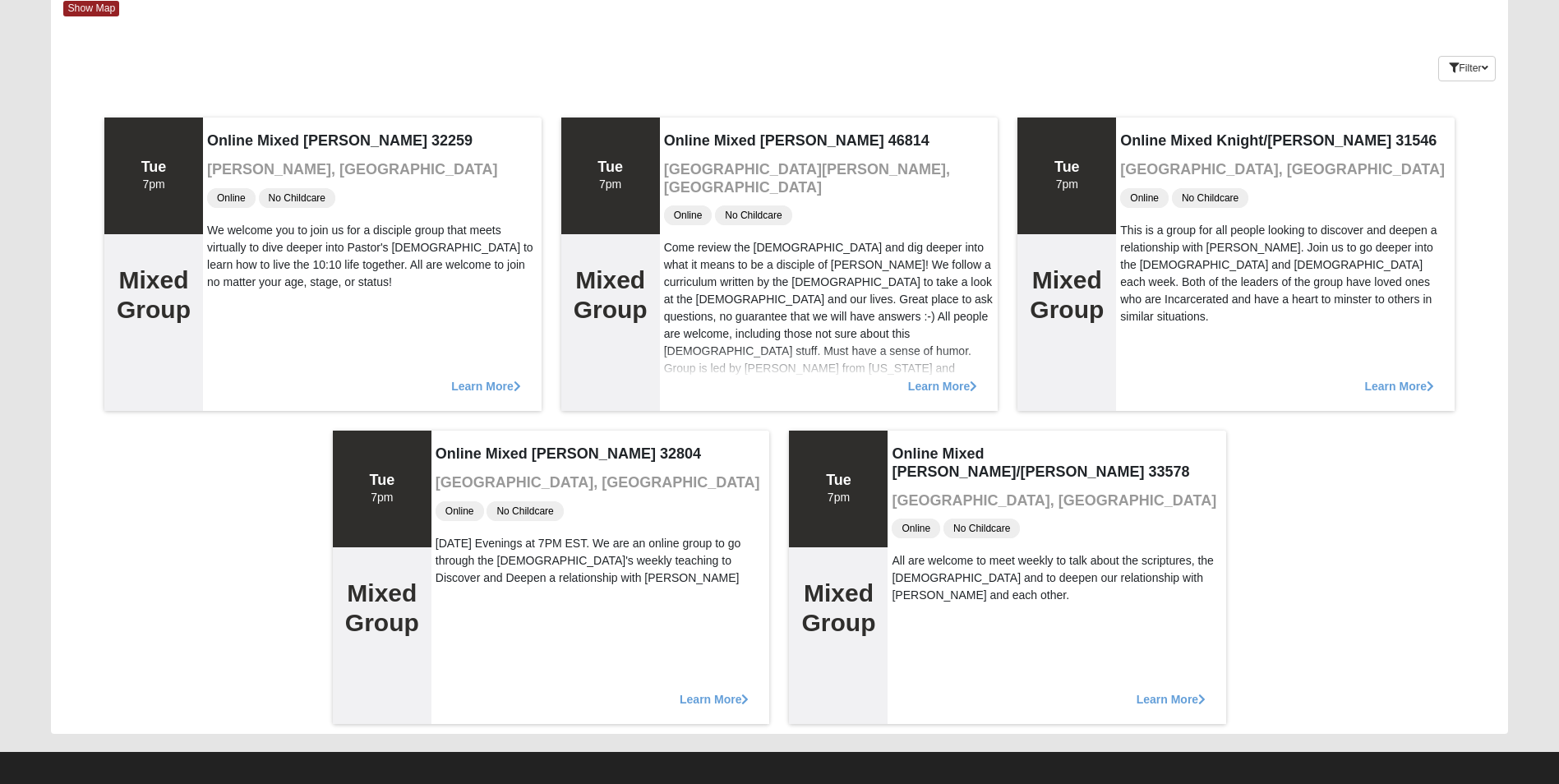
scroll to position [102, 0]
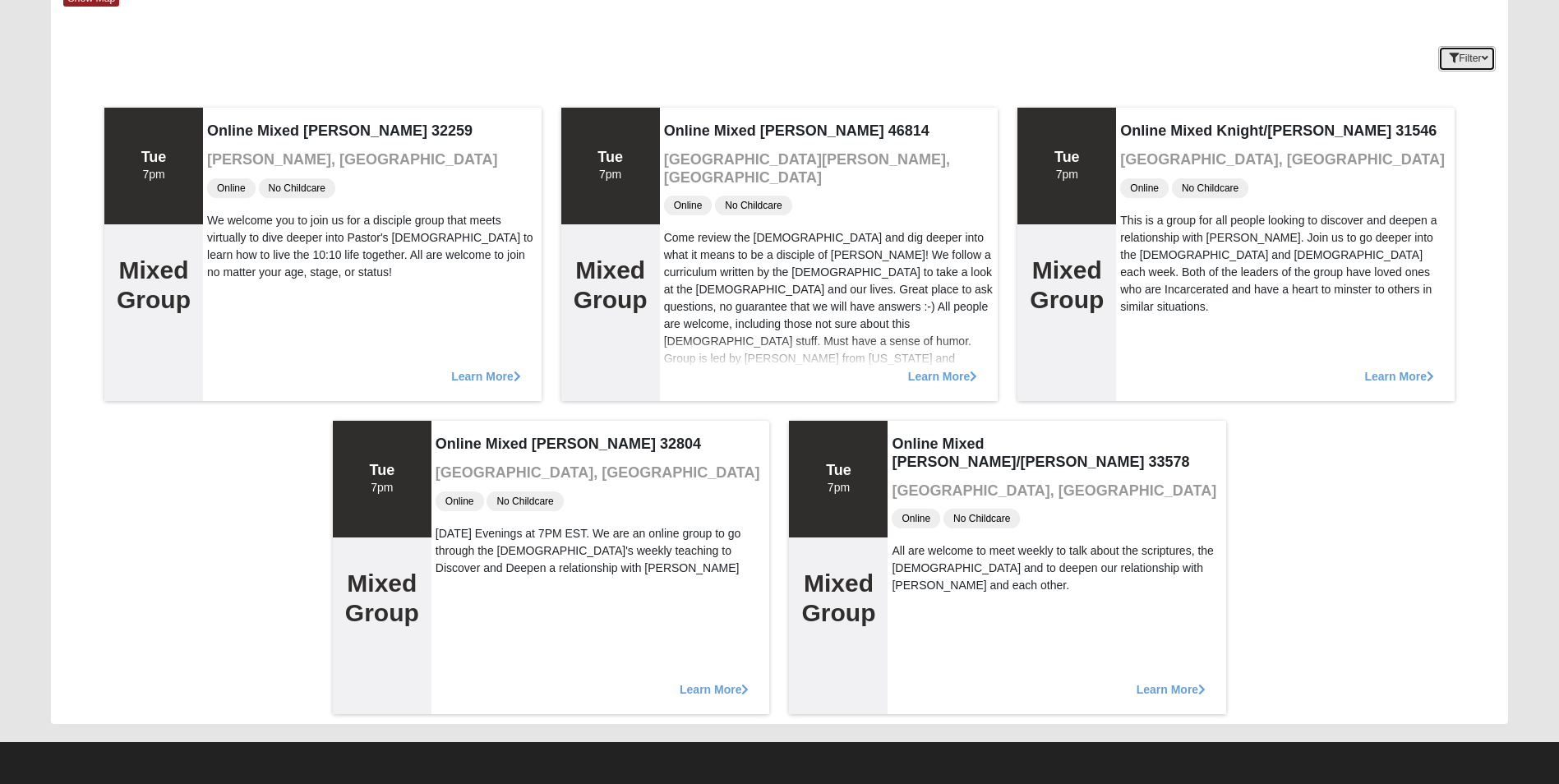
click at [1452, 54] on icon "button" at bounding box center [1454, 58] width 10 height 10
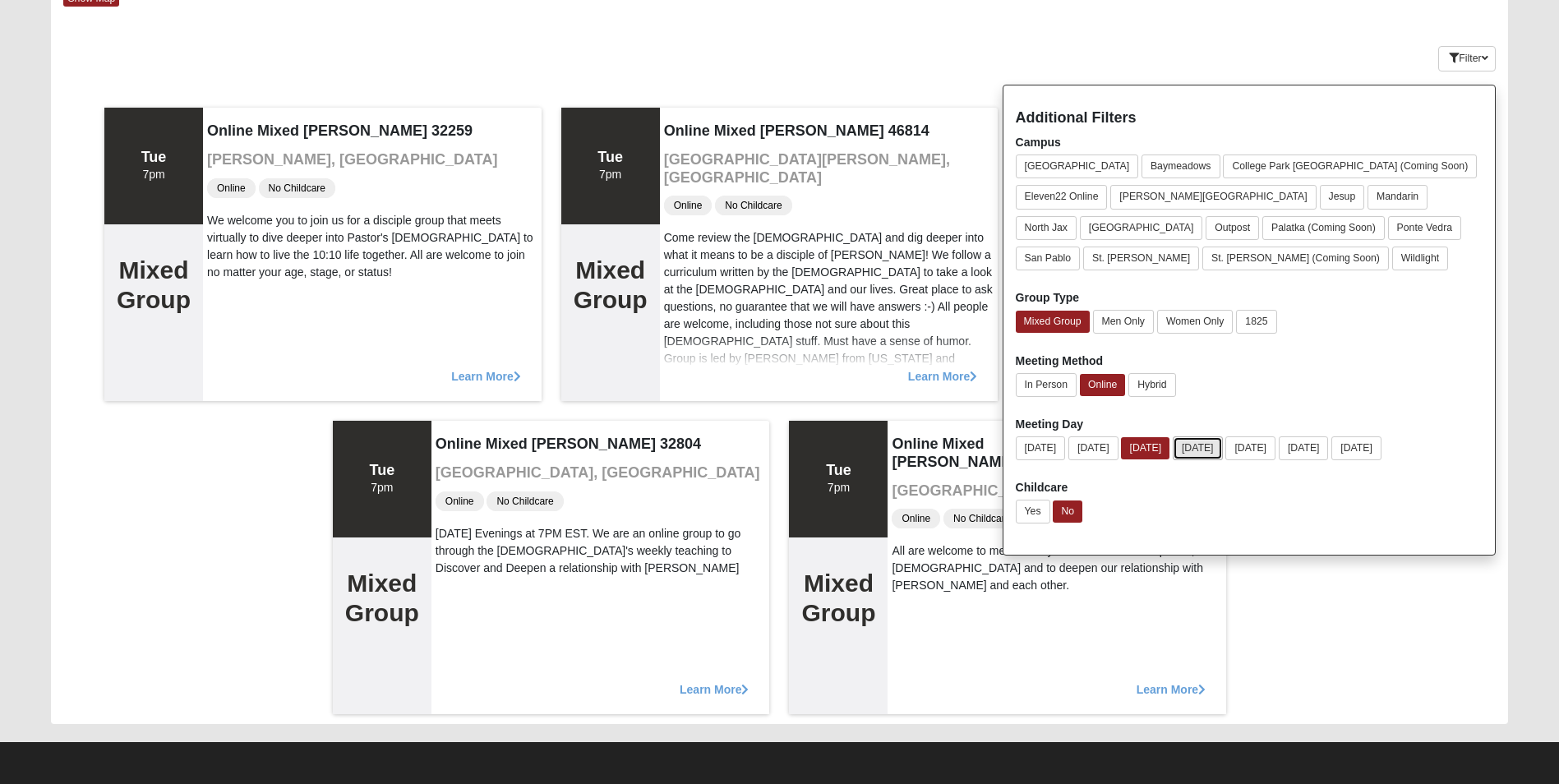
click at [1207, 439] on button "[DATE]" at bounding box center [1198, 448] width 50 height 24
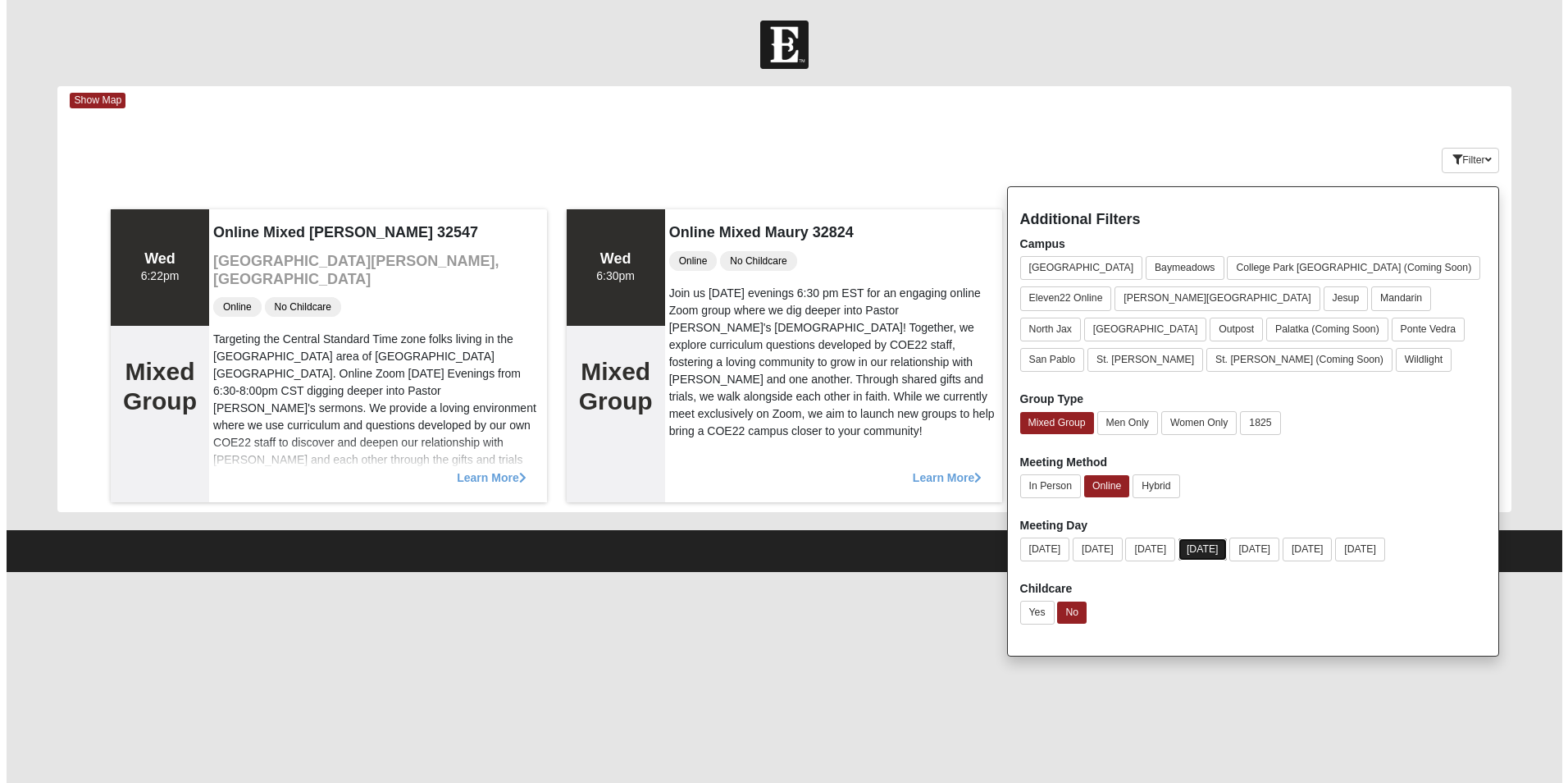
scroll to position [0, 0]
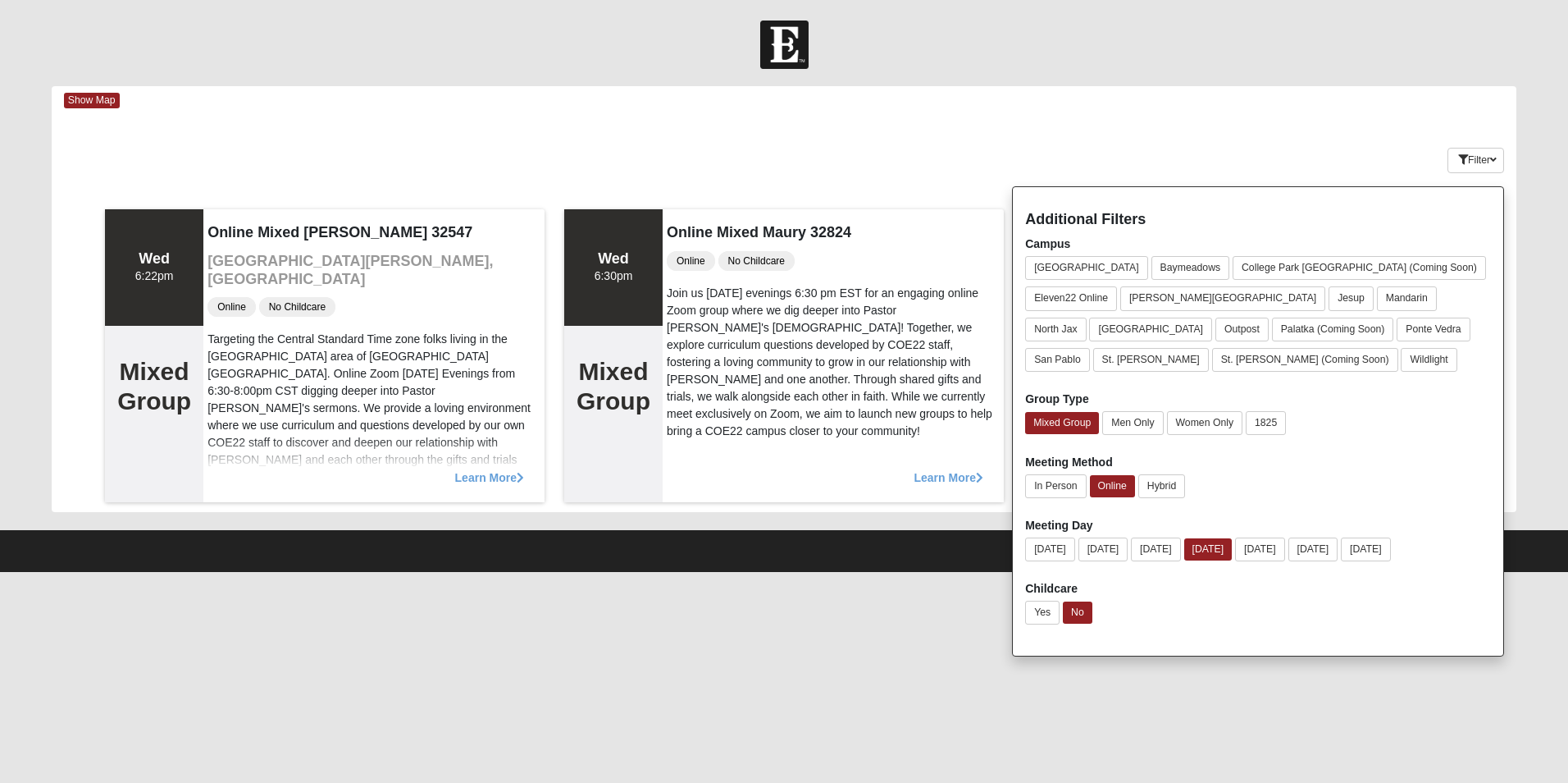
click at [1260, 74] on form "Log In Find A Group Error Show Map Loading Groups 3" at bounding box center [784, 296] width 1568 height 551
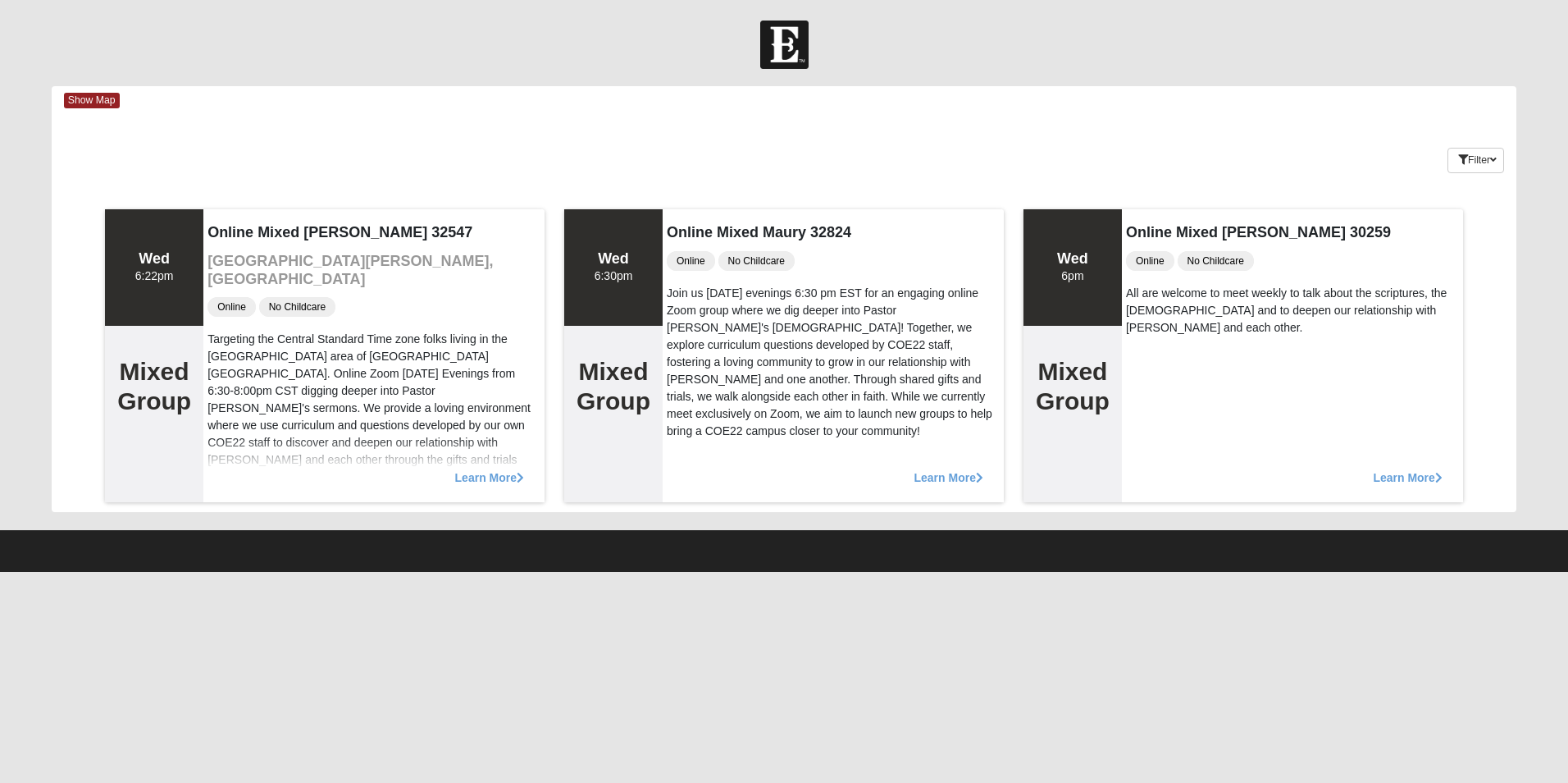
click at [994, 151] on div "Keywords Filter Additional Filters Campus Arlington Baymeadows College Park Orl…" at bounding box center [784, 157] width 1465 height 60
click at [993, 151] on div "Keywords Filter Additional Filters Campus Arlington Baymeadows College Park Orl…" at bounding box center [784, 157] width 1465 height 60
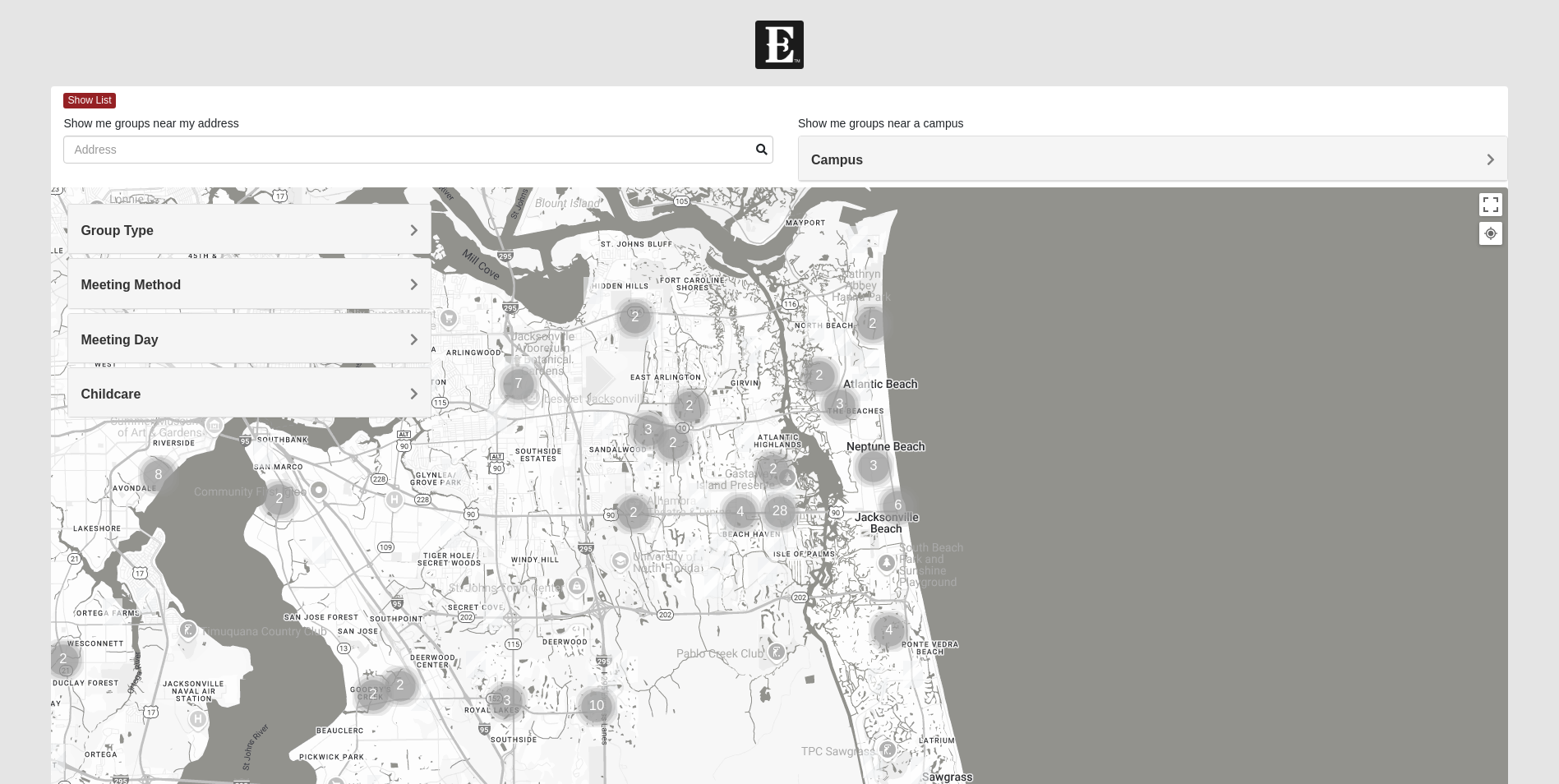
click at [977, 420] on div at bounding box center [779, 516] width 1457 height 658
click at [389, 231] on h4 "Group Type" at bounding box center [250, 230] width 337 height 15
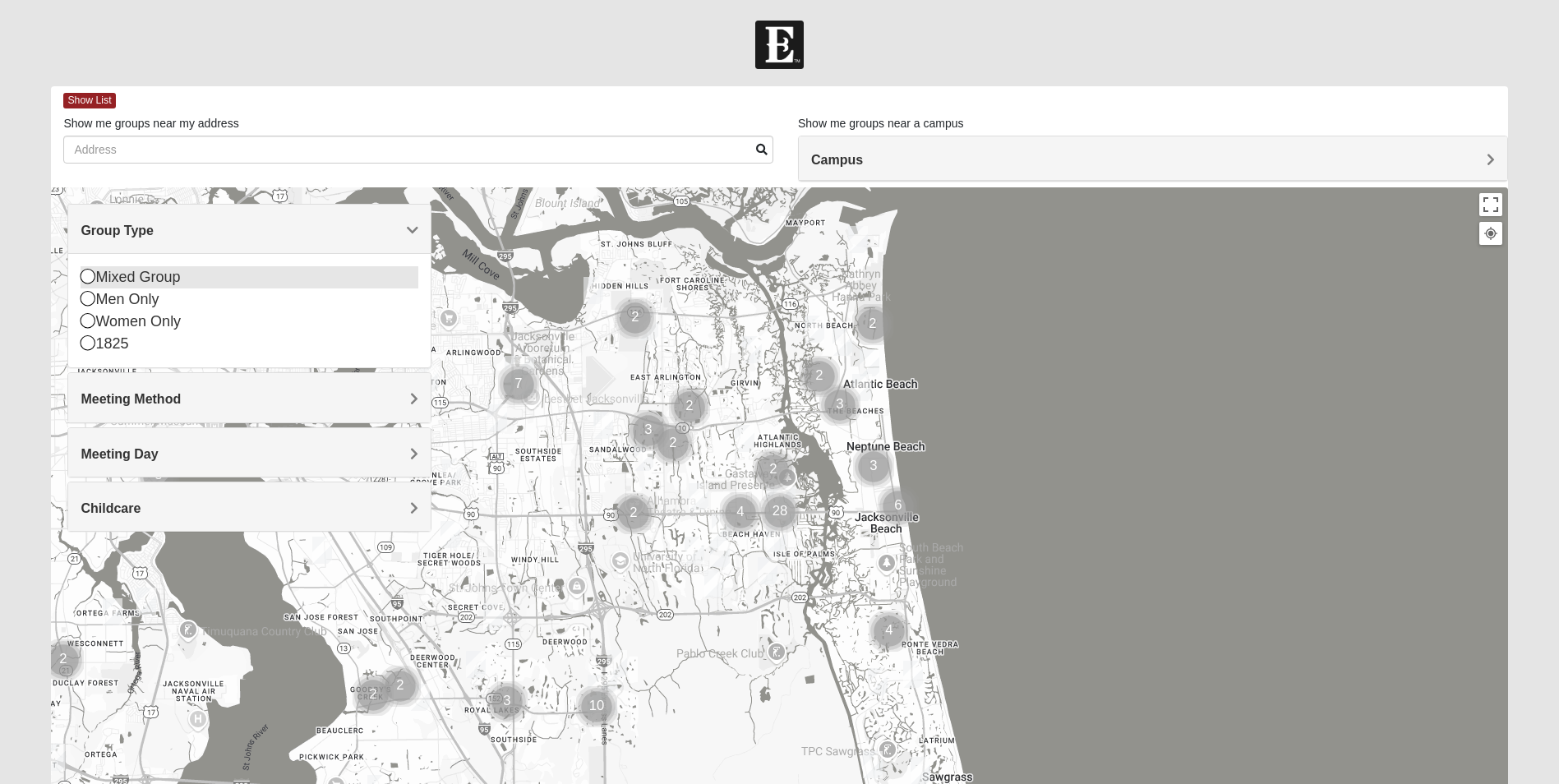
click at [309, 283] on div "Mixed Group" at bounding box center [250, 277] width 337 height 22
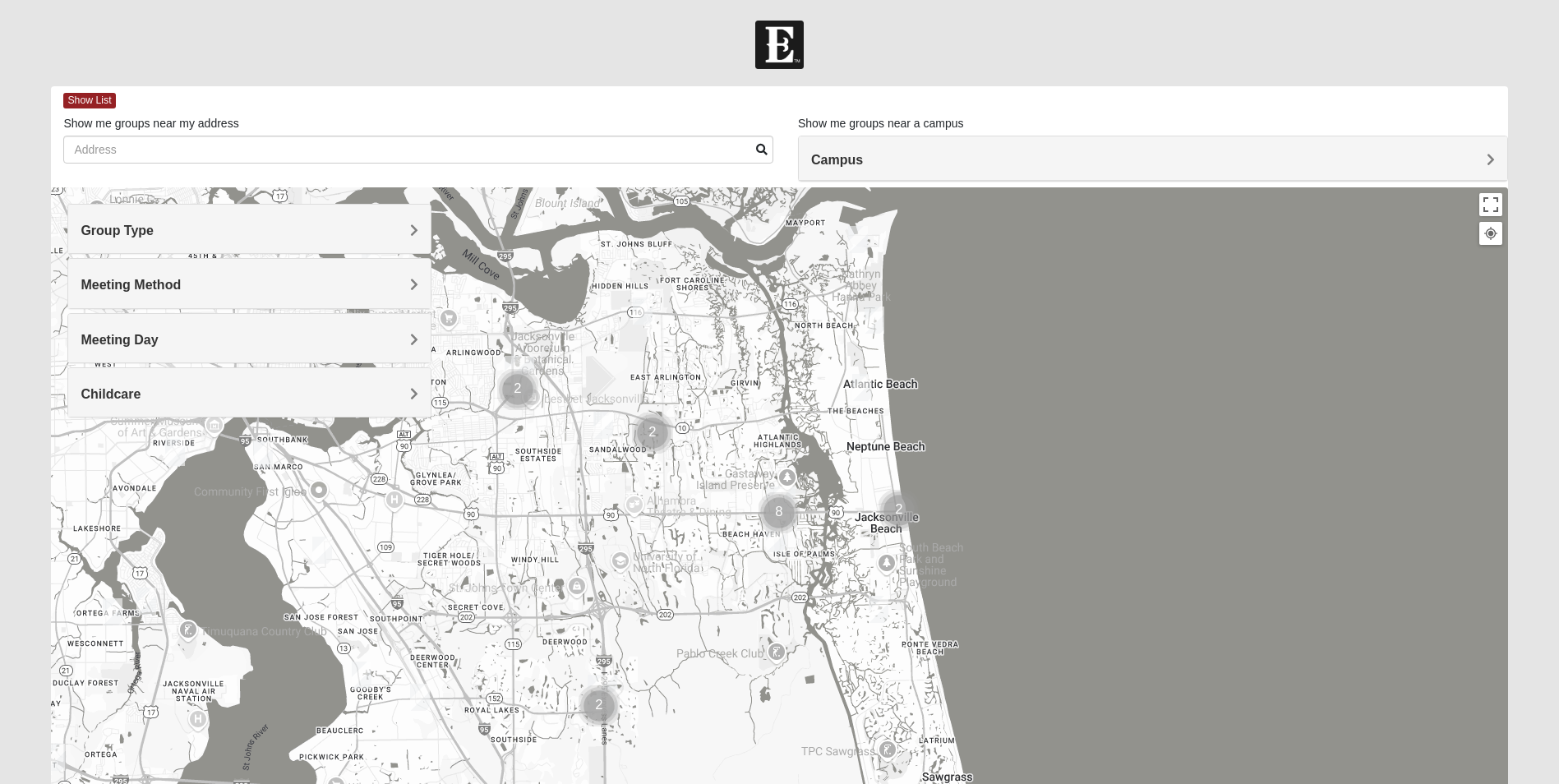
click at [318, 282] on h4 "Meeting Method" at bounding box center [250, 284] width 337 height 15
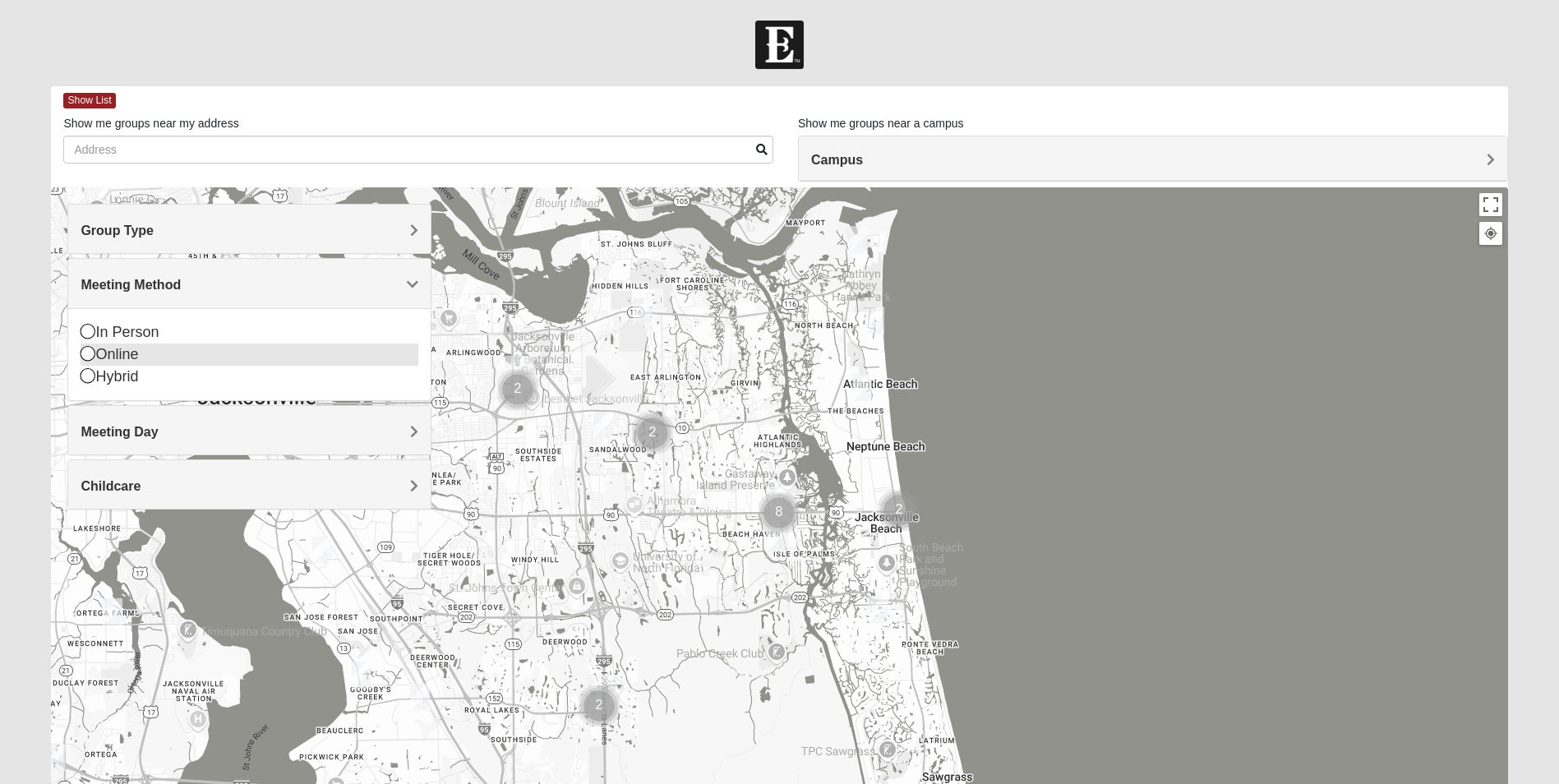
click at [303, 351] on div "Online" at bounding box center [250, 354] width 337 height 22
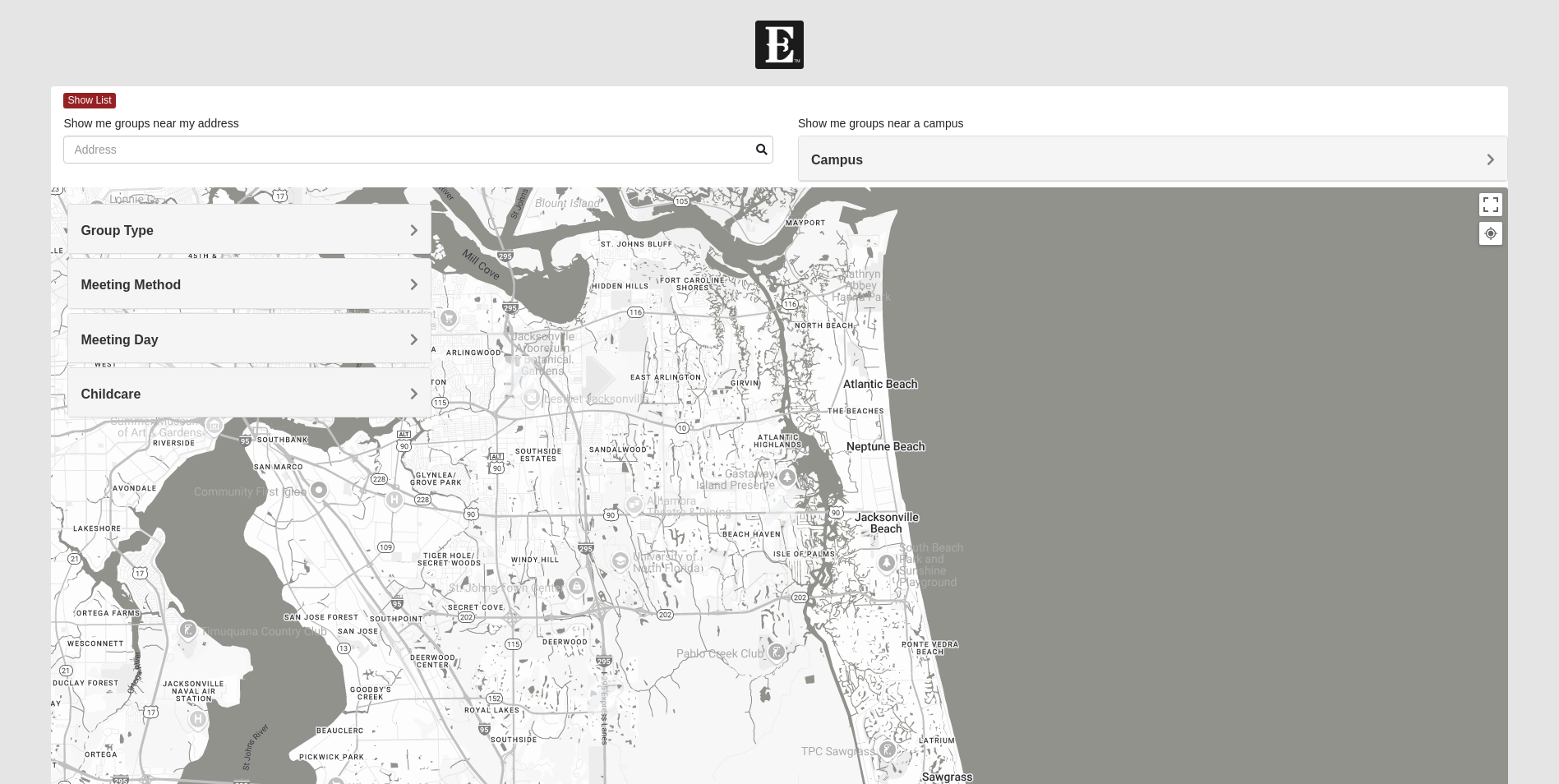
click at [305, 327] on div "Meeting Day" at bounding box center [250, 338] width 363 height 48
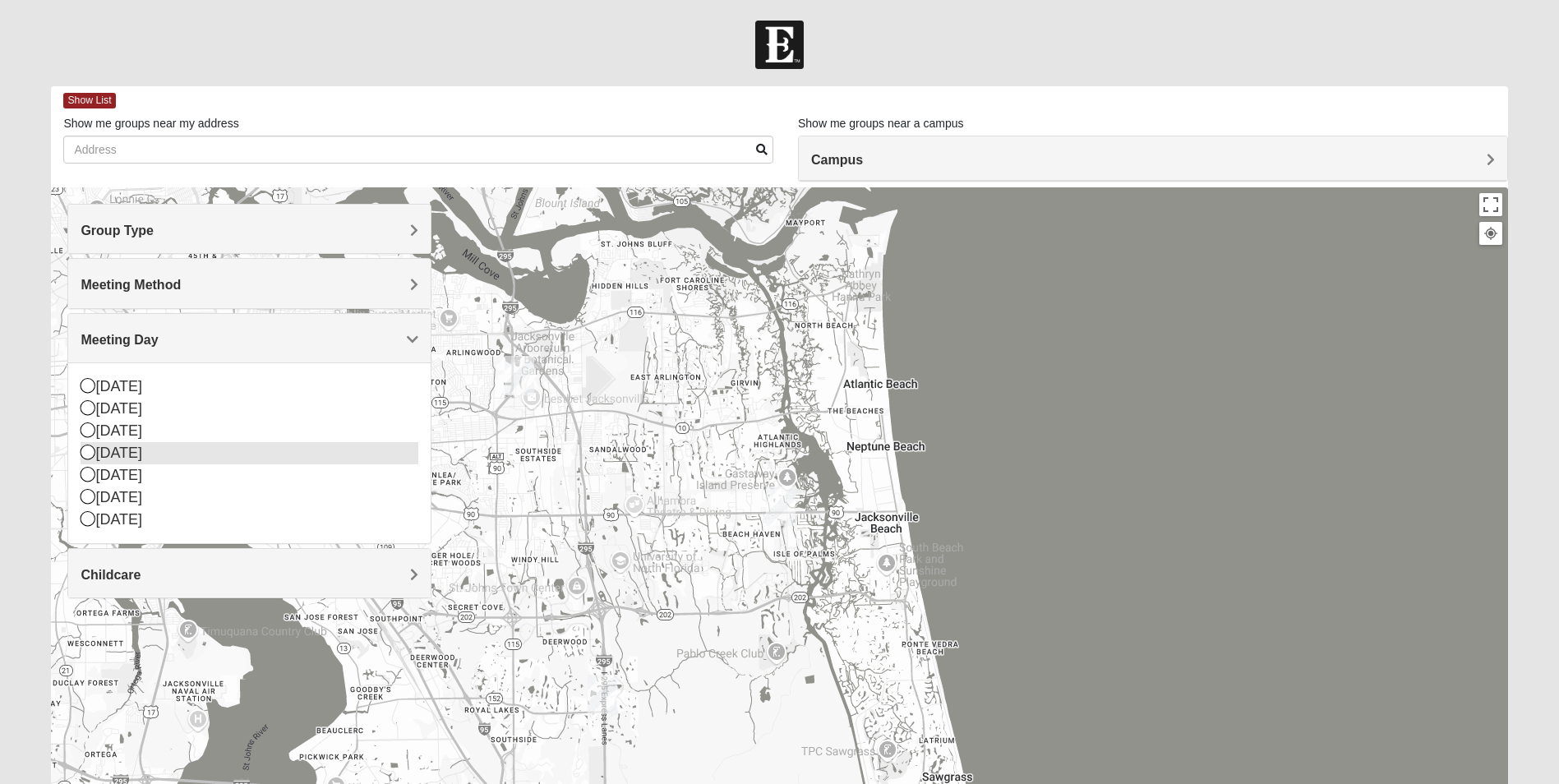
click at [285, 446] on div "[DATE]" at bounding box center [250, 453] width 337 height 22
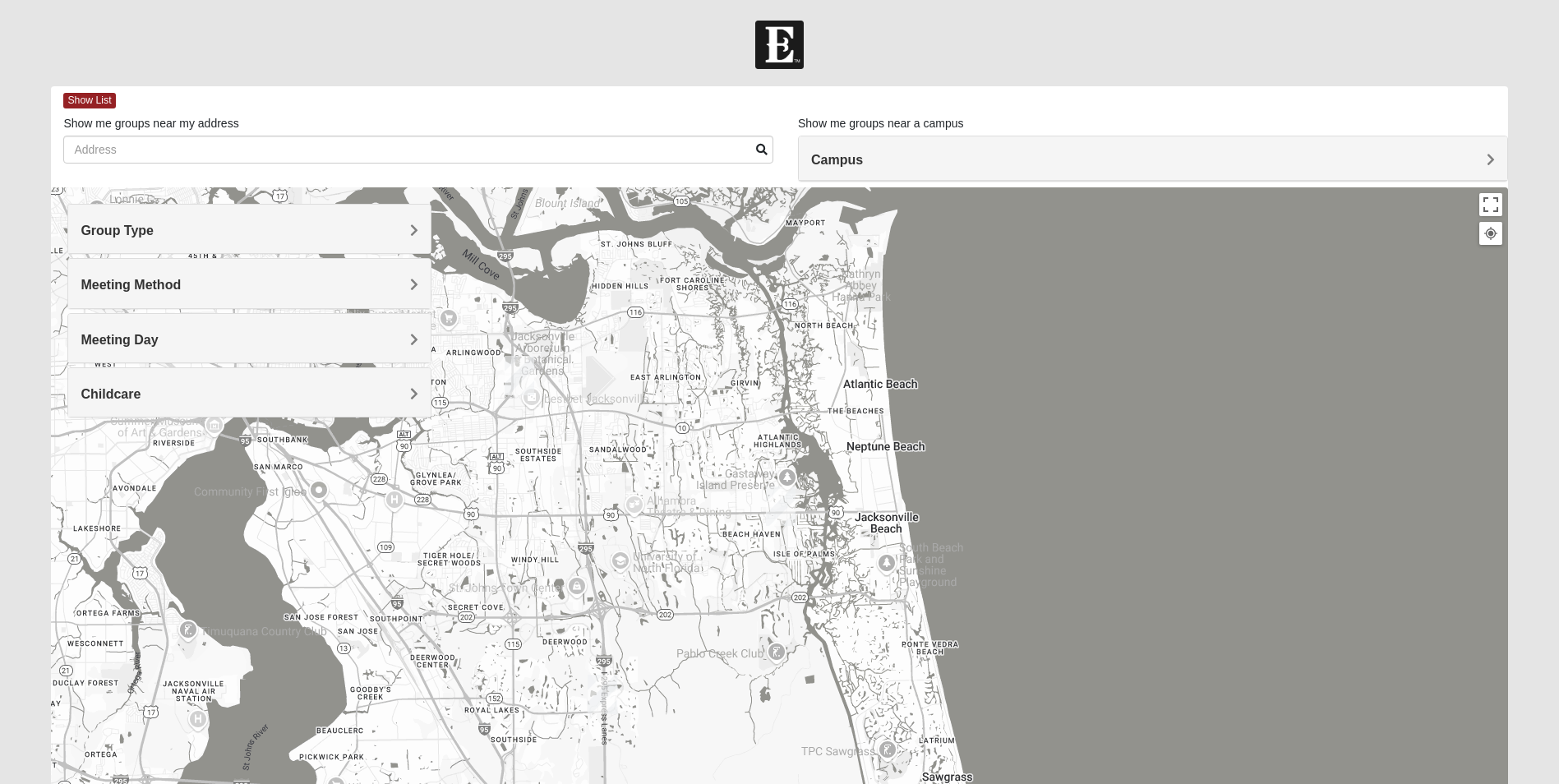
click at [285, 396] on h4 "Childcare" at bounding box center [250, 393] width 337 height 15
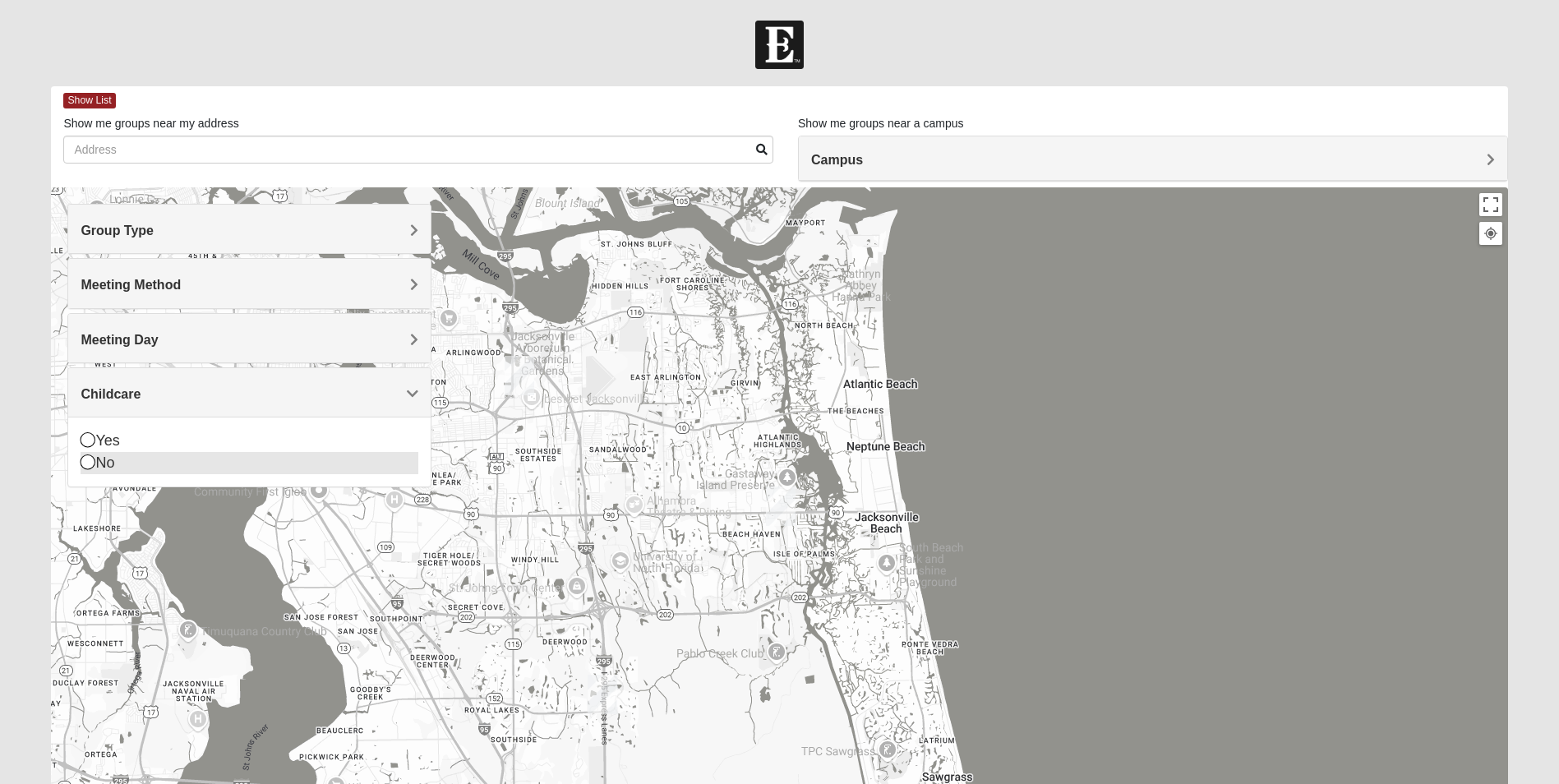
click at [275, 456] on div "No" at bounding box center [250, 463] width 337 height 22
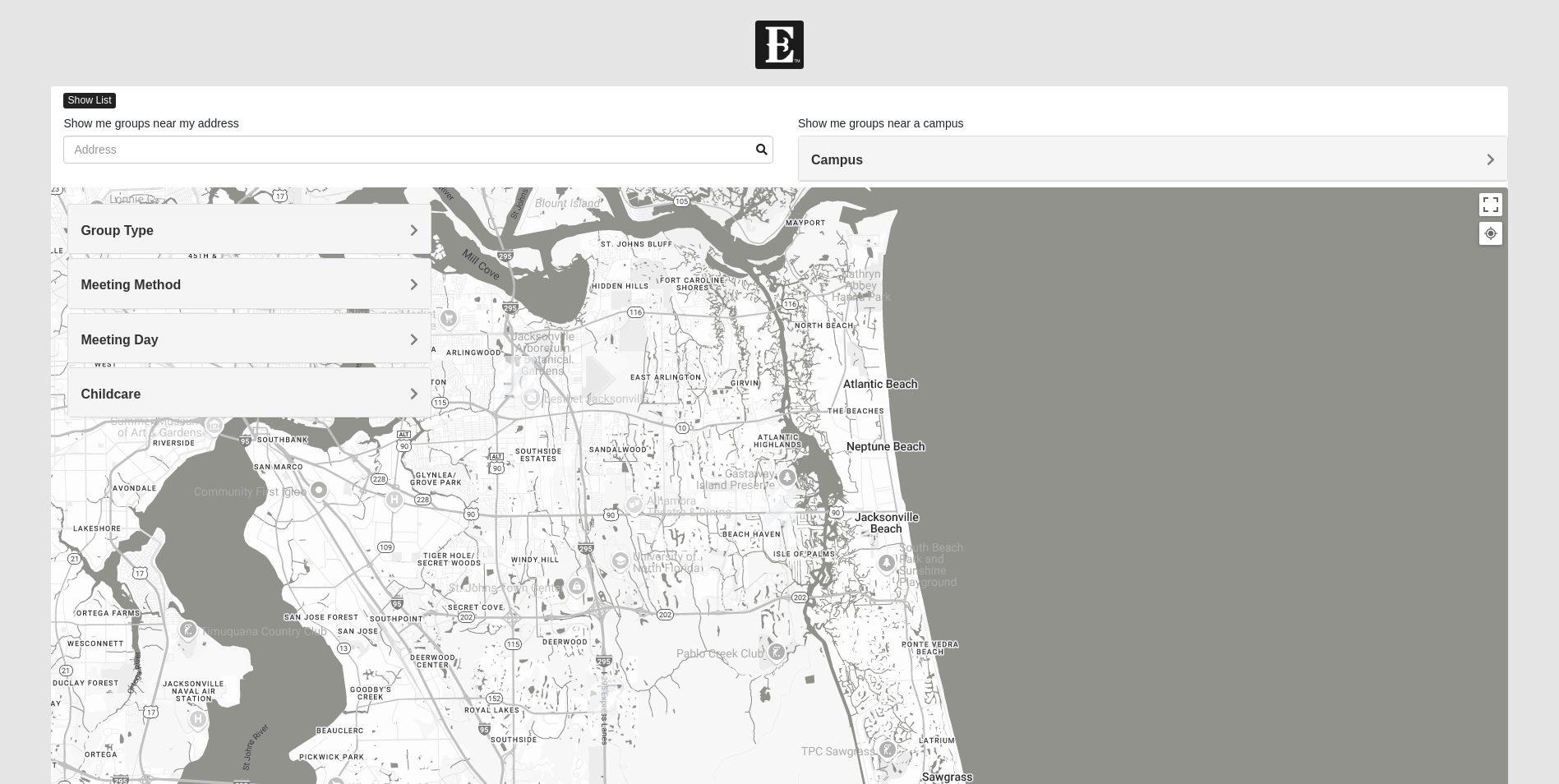
click at [115, 103] on span "Show List" at bounding box center [90, 100] width 52 height 15
